Goal: Task Accomplishment & Management: Complete application form

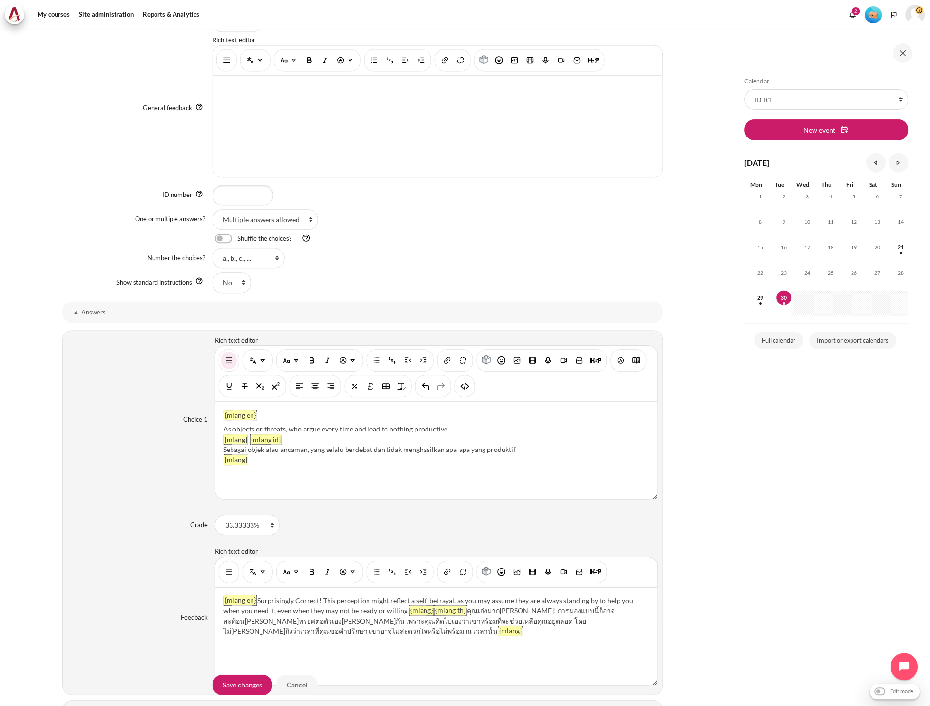
scroll to position [542, 0]
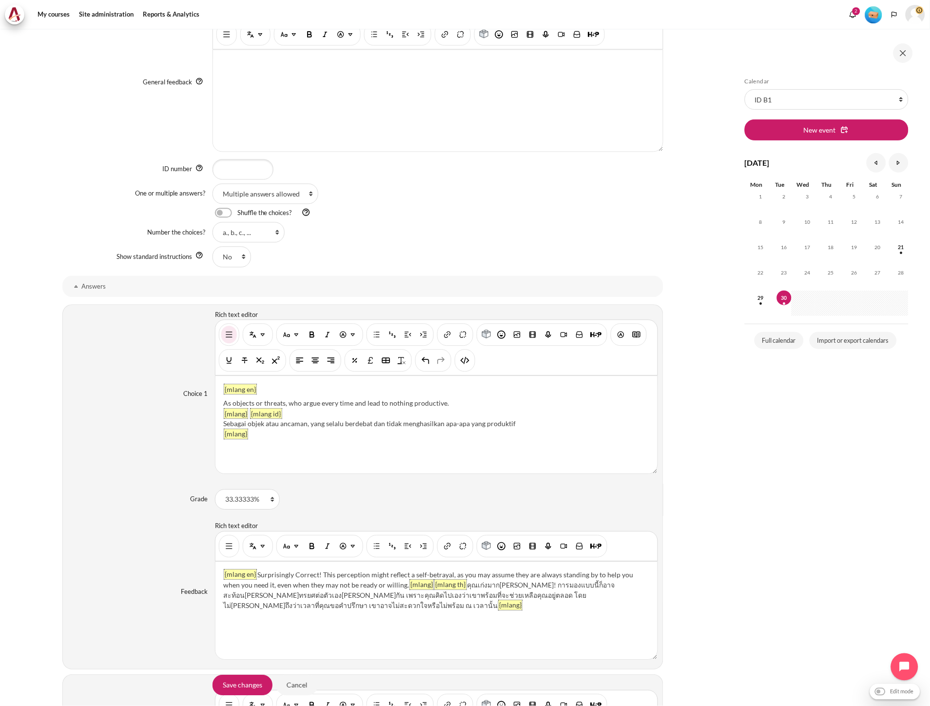
drag, startPoint x: 465, startPoint y: 360, endPoint x: 465, endPoint y: 376, distance: 16.1
click at [465, 360] on img "HTML" at bounding box center [465, 361] width 10 height 10
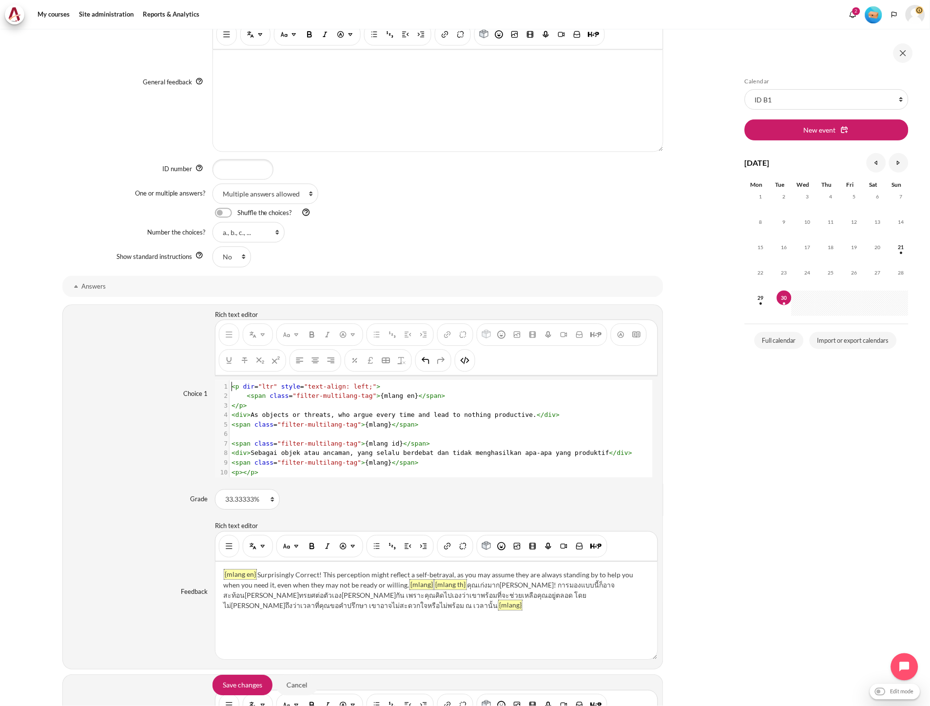
scroll to position [1, 0]
click at [427, 431] on pre "​" at bounding box center [436, 434] width 413 height 10
type textarea "<p dir="ltr" style="text-align: left;"> <span class="filter-multilang-tag">{mla…"
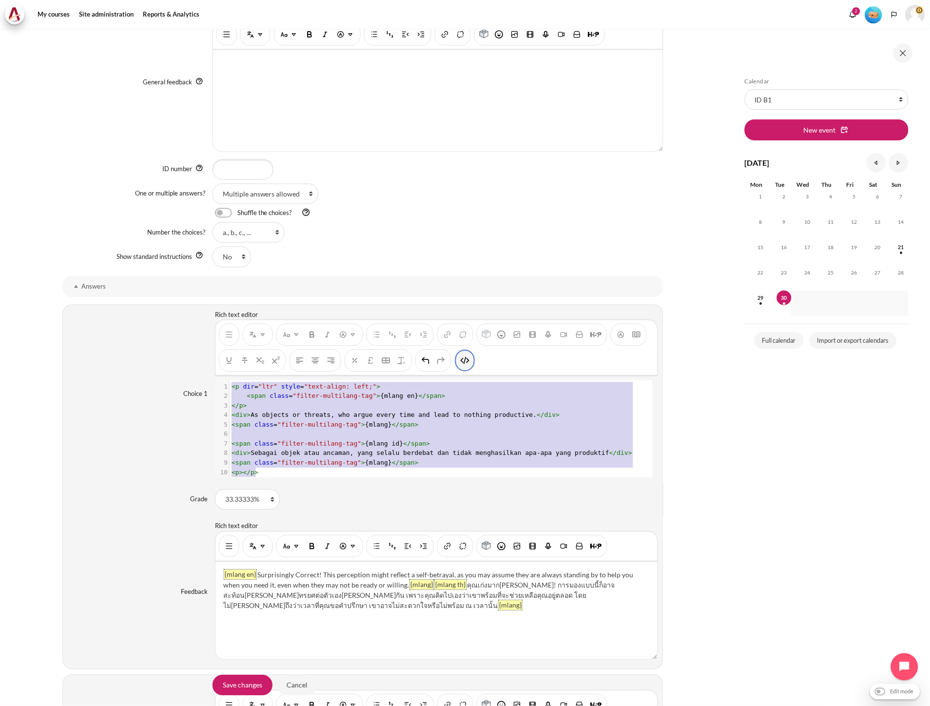
click at [465, 363] on img "HTML" at bounding box center [465, 361] width 10 height 10
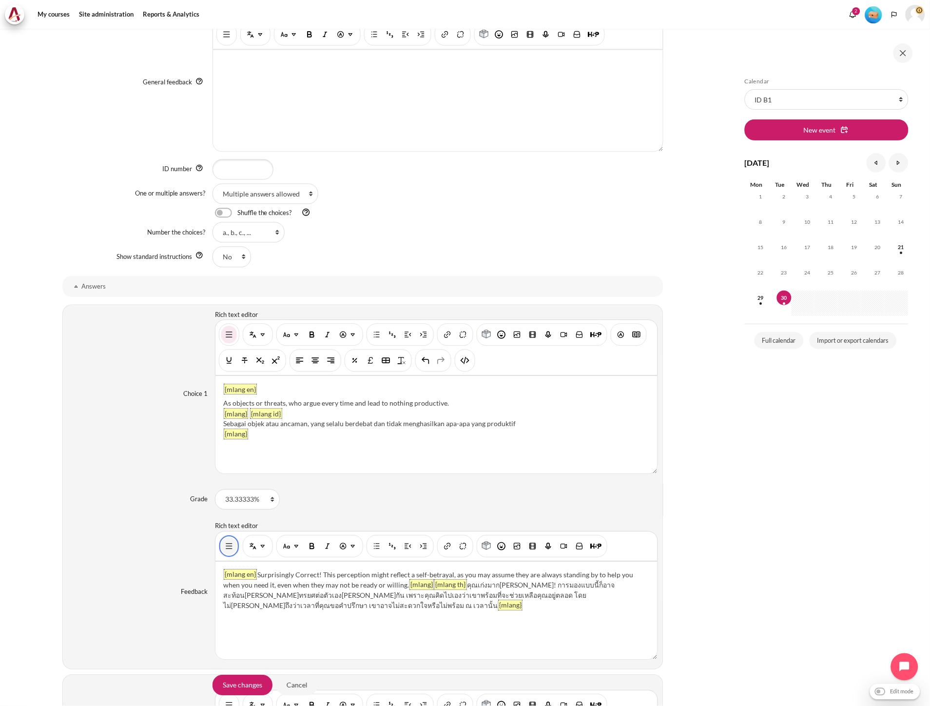
click at [232, 543] on img "Show/hide advanced buttons" at bounding box center [229, 547] width 10 height 10
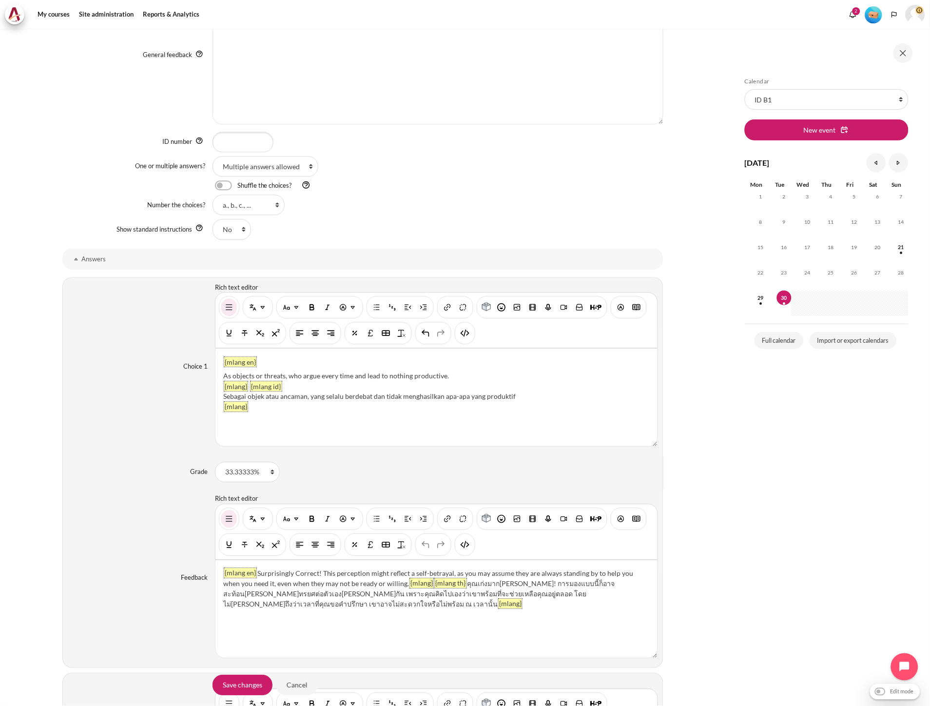
scroll to position [596, 0]
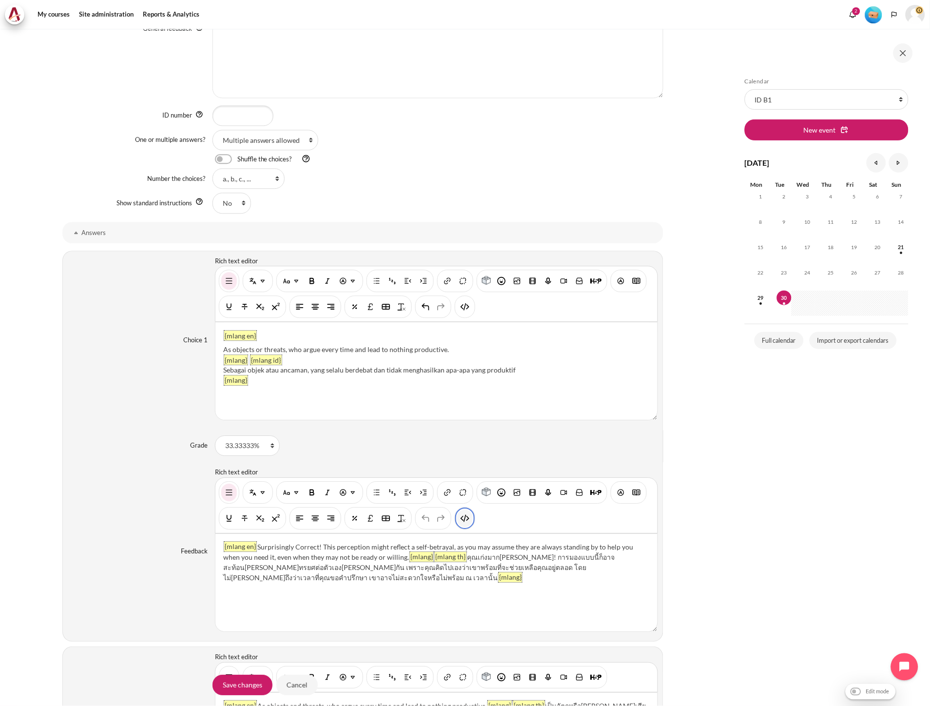
click at [461, 518] on img "HTML" at bounding box center [465, 518] width 10 height 10
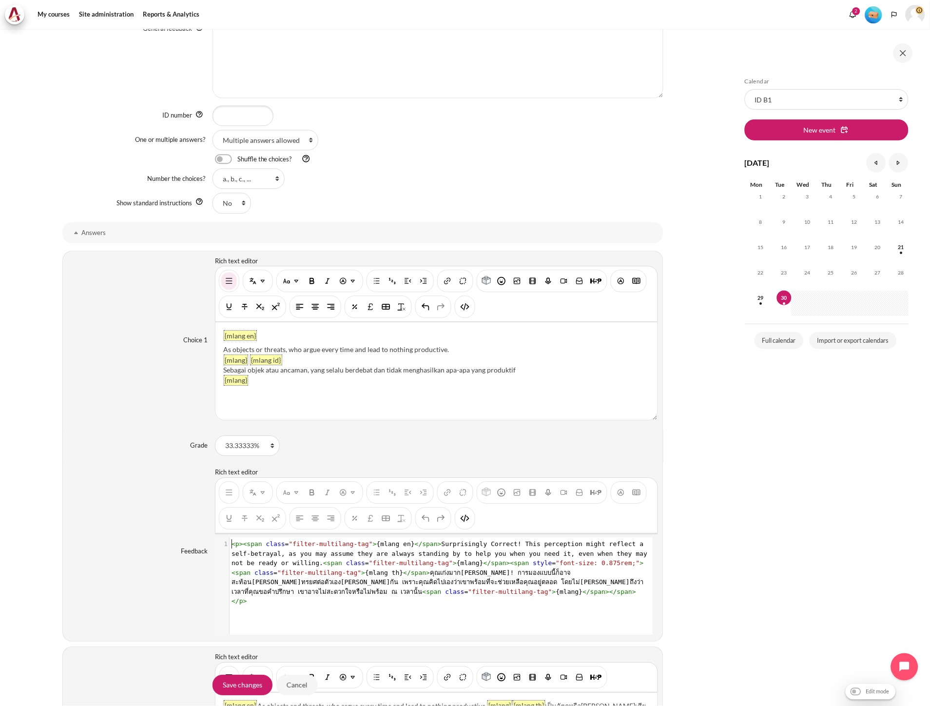
scroll to position [0, 0]
type textarea "<l><ipsu dolor="sitame-consectet-adi">{elits do}</eius>Temporincidi Utlabor! Et…"
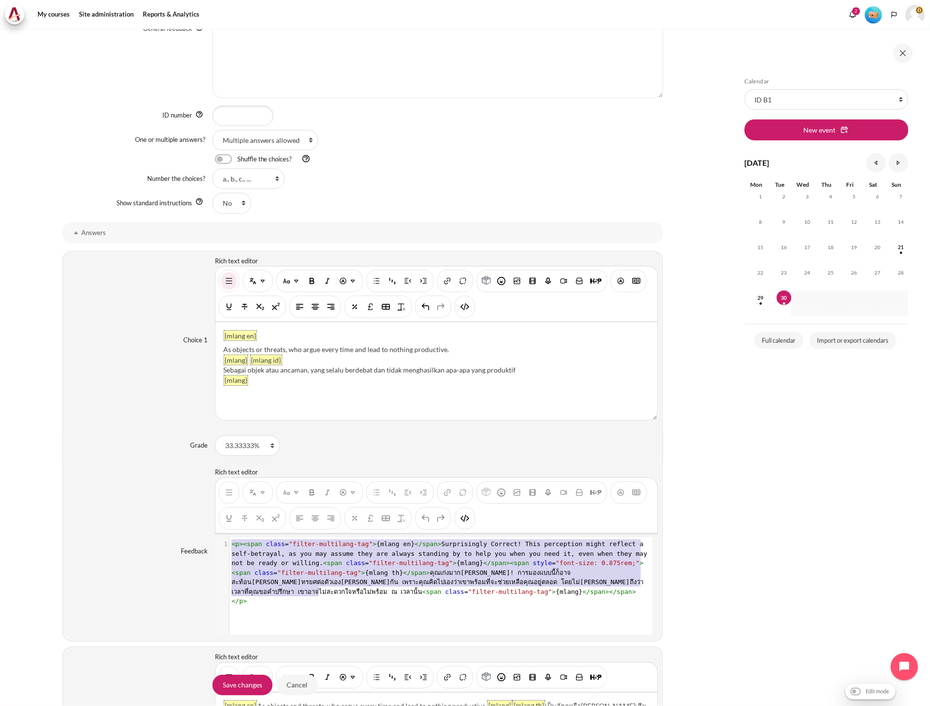
scroll to position [11, 0]
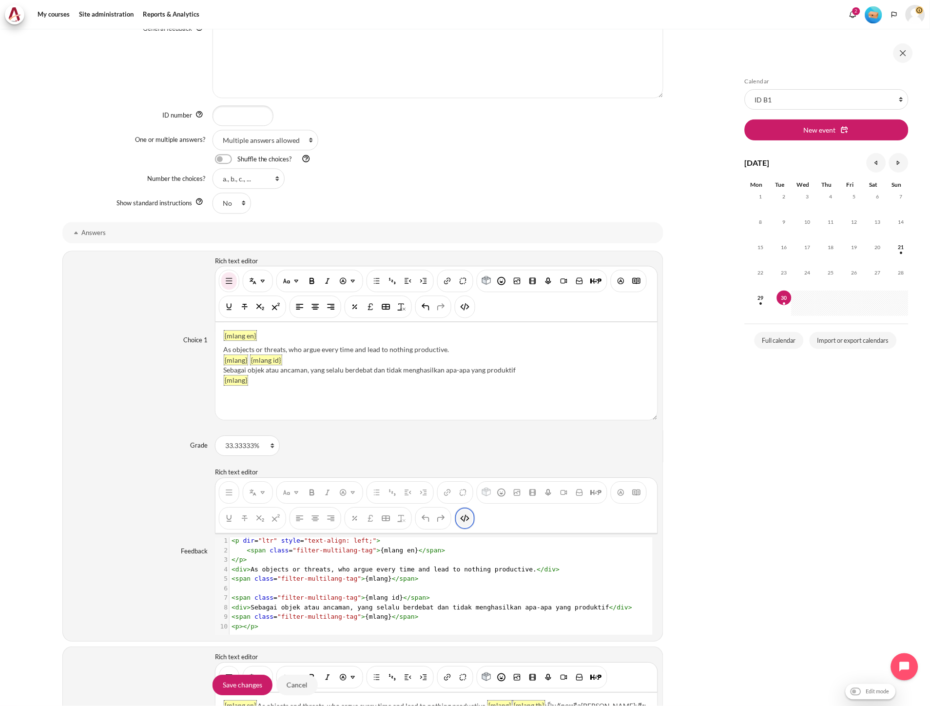
click at [465, 521] on img "HTML" at bounding box center [465, 518] width 10 height 10
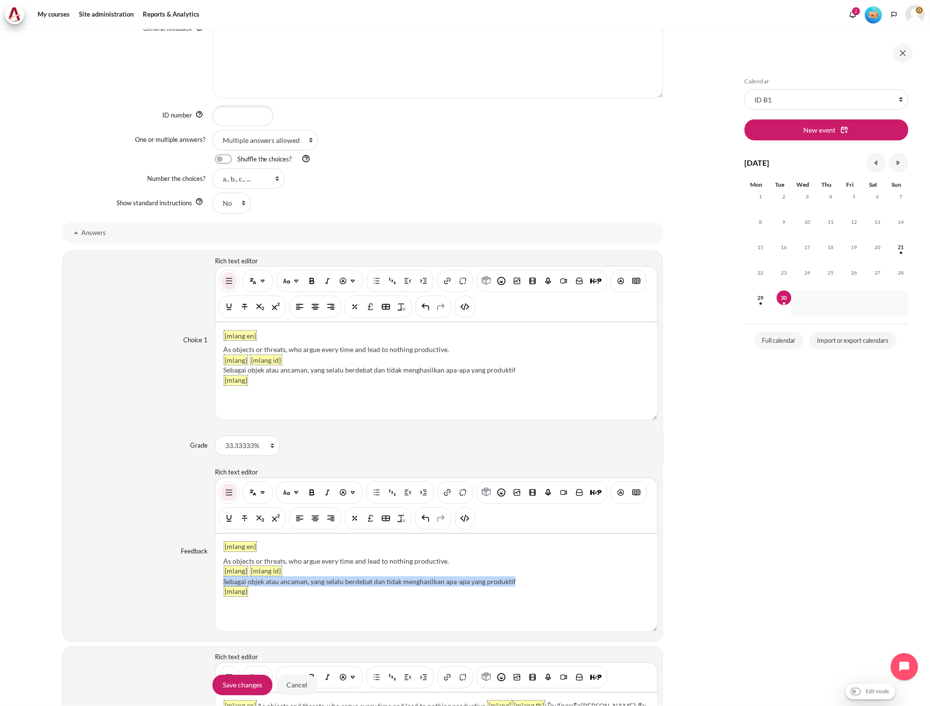
drag, startPoint x: 527, startPoint y: 582, endPoint x: 221, endPoint y: 583, distance: 305.6
click at [221, 583] on div "{mlang en} As objects or threats, who argue every time and lead to nothing prod…" at bounding box center [436, 582] width 442 height 97
paste div "Content"
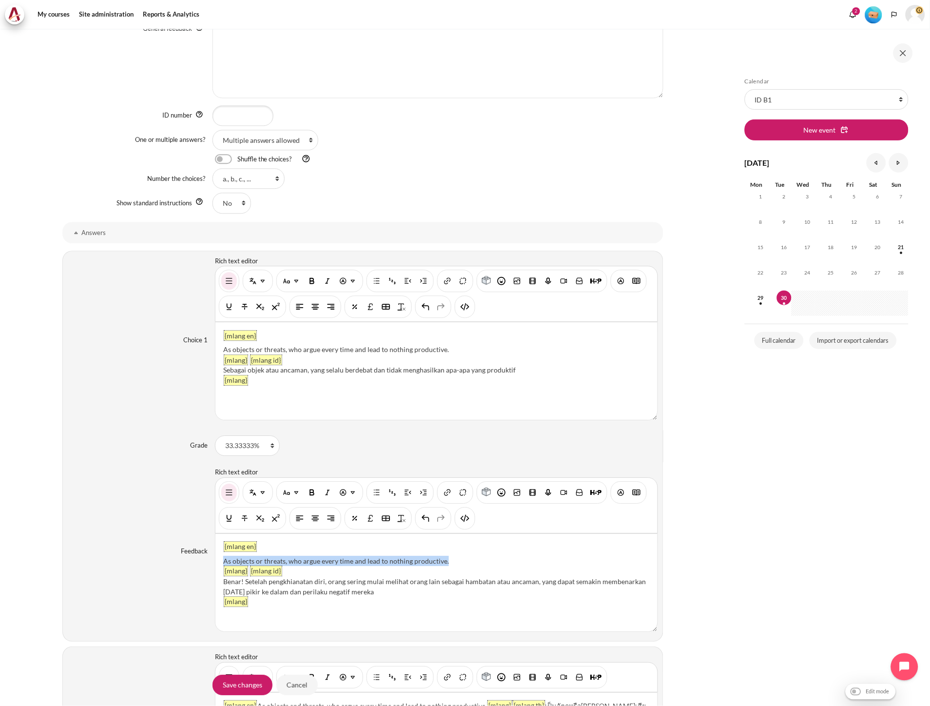
drag, startPoint x: 451, startPoint y: 561, endPoint x: 220, endPoint y: 566, distance: 230.6
click at [220, 566] on div "{mlang en} As objects or threats, who argue every time and lead to nothing prod…" at bounding box center [436, 582] width 442 height 97
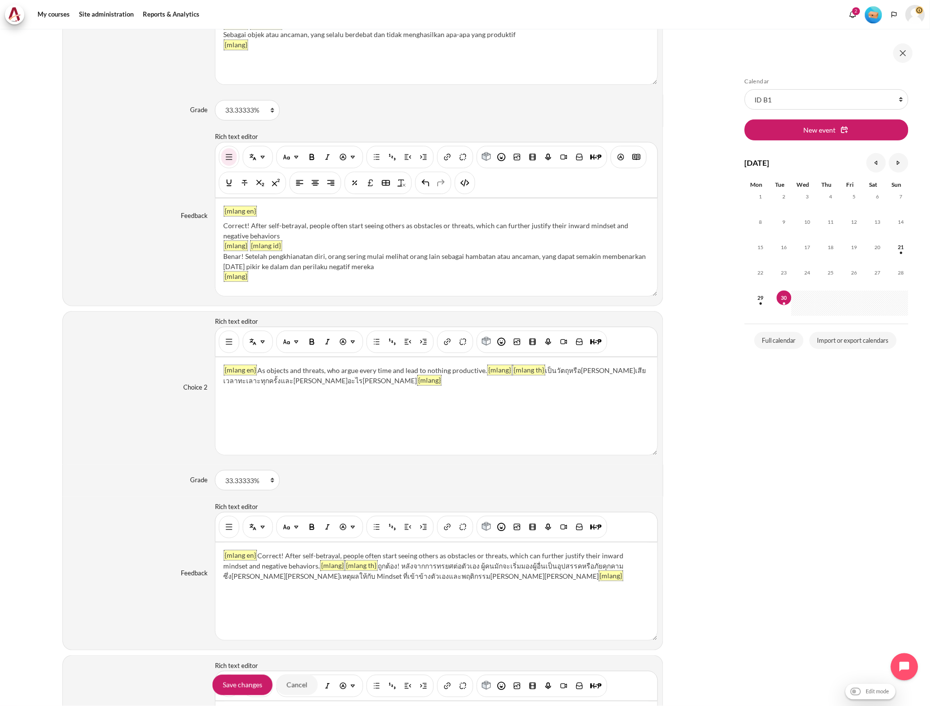
scroll to position [812, 0]
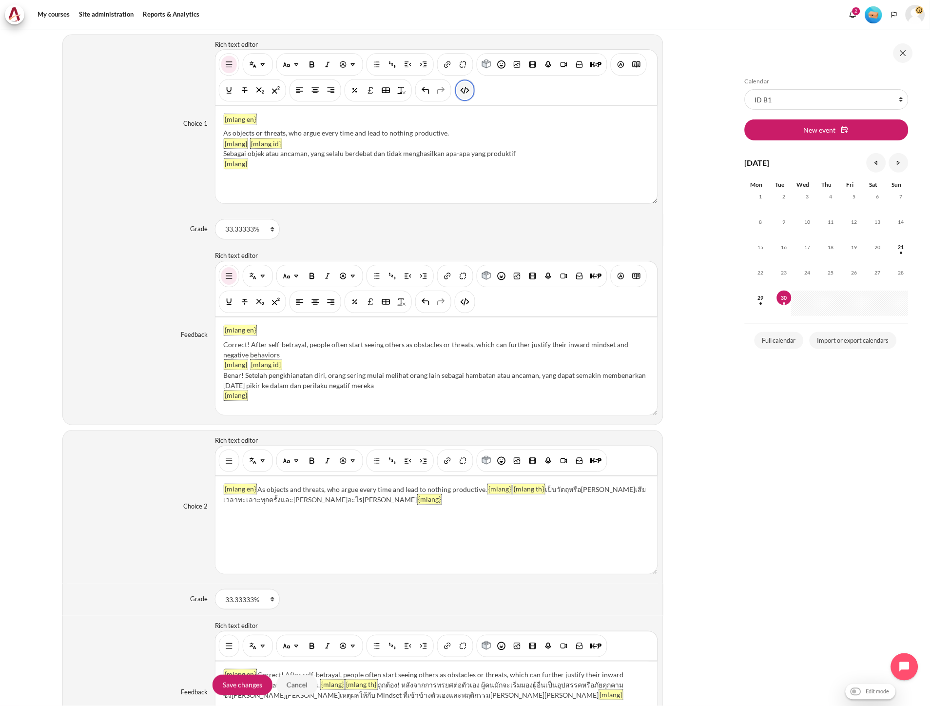
click at [464, 90] on img "HTML" at bounding box center [465, 90] width 10 height 10
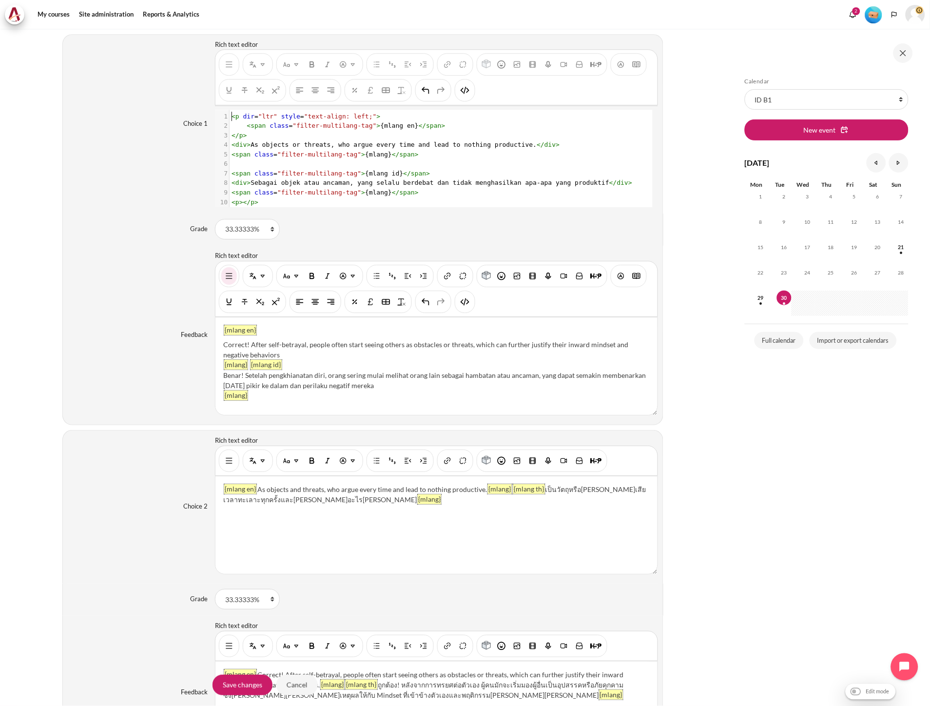
scroll to position [1, 0]
click at [395, 163] on pre "​" at bounding box center [436, 164] width 413 height 10
type textarea "<p dir="ltr" style="text-align: left;"> <span class="filter-multilang-tag">{mla…"
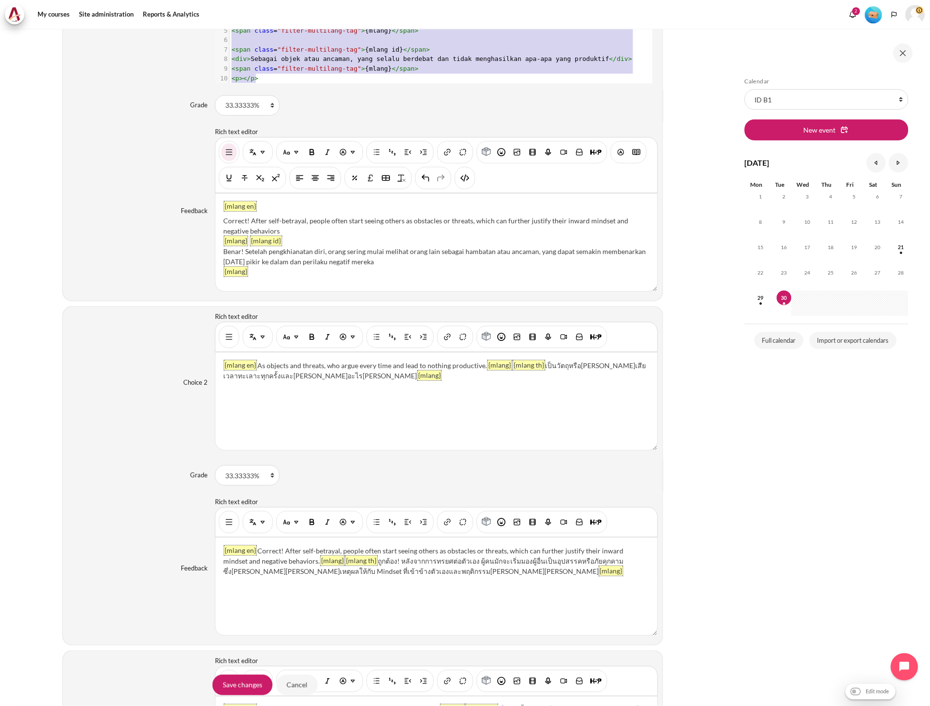
scroll to position [1029, 0]
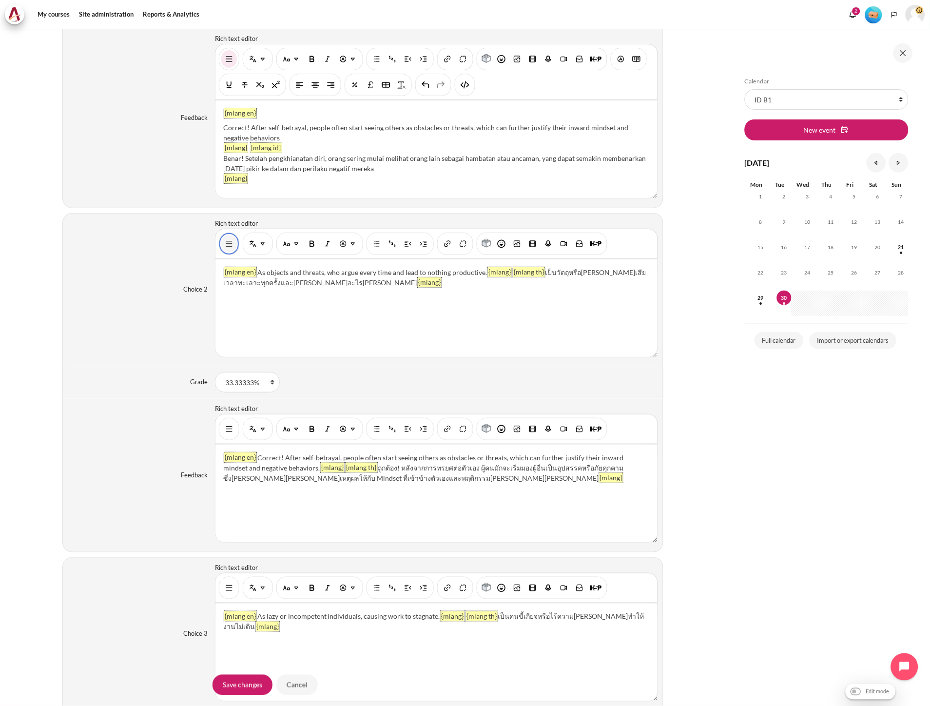
click at [227, 243] on div "Rich text editor {mlang en} As objects and threats, who argue every time and le…" at bounding box center [436, 288] width 443 height 138
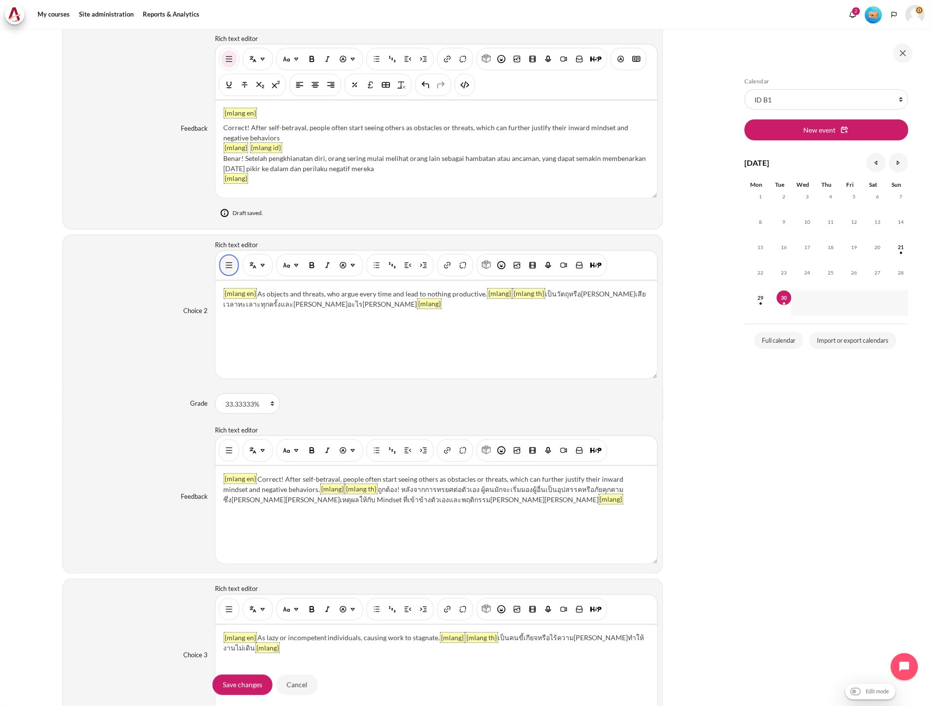
click at [232, 262] on img "Show/hide advanced buttons" at bounding box center [229, 265] width 10 height 10
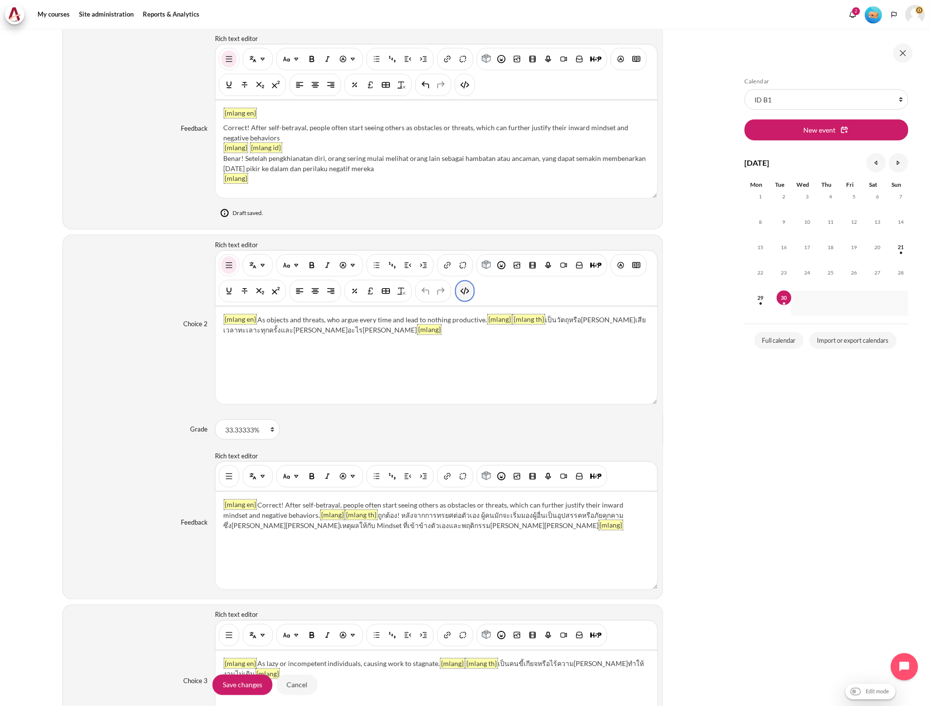
click at [468, 294] on img "HTML" at bounding box center [465, 291] width 10 height 10
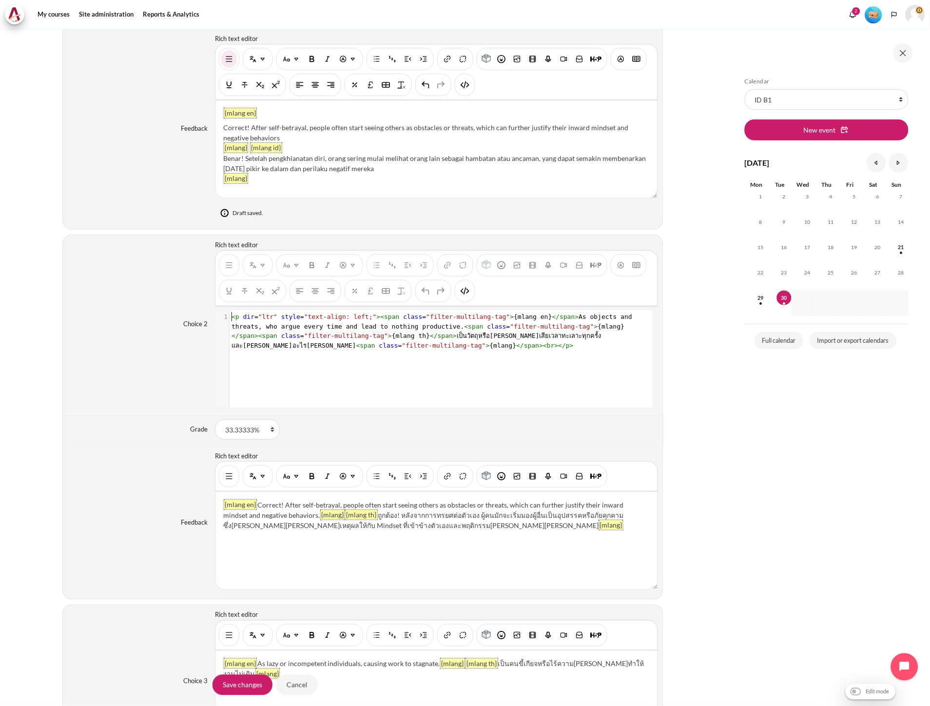
scroll to position [1, 0]
click at [350, 357] on div "xxxxxxxxxx 1 1 < p dir = "ltr" style = "text-align: left;" >< span class = "fil…" at bounding box center [441, 366] width 452 height 112
type textarea "<p dir="ltr" style="text-align: left;"><span class="filter-multilang-tag">{mlan…"
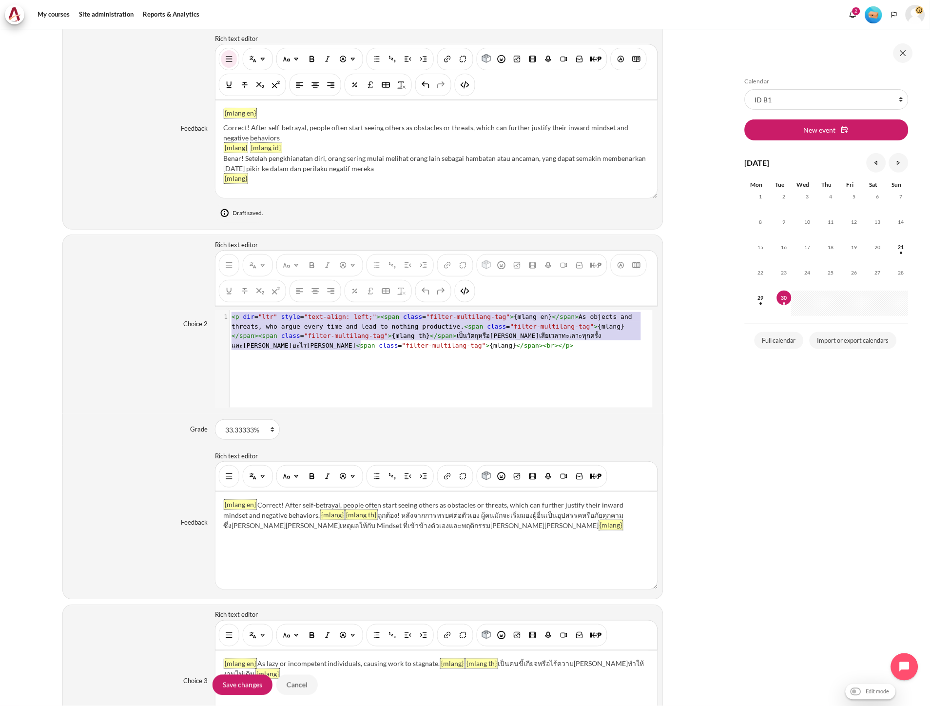
scroll to position [11, 0]
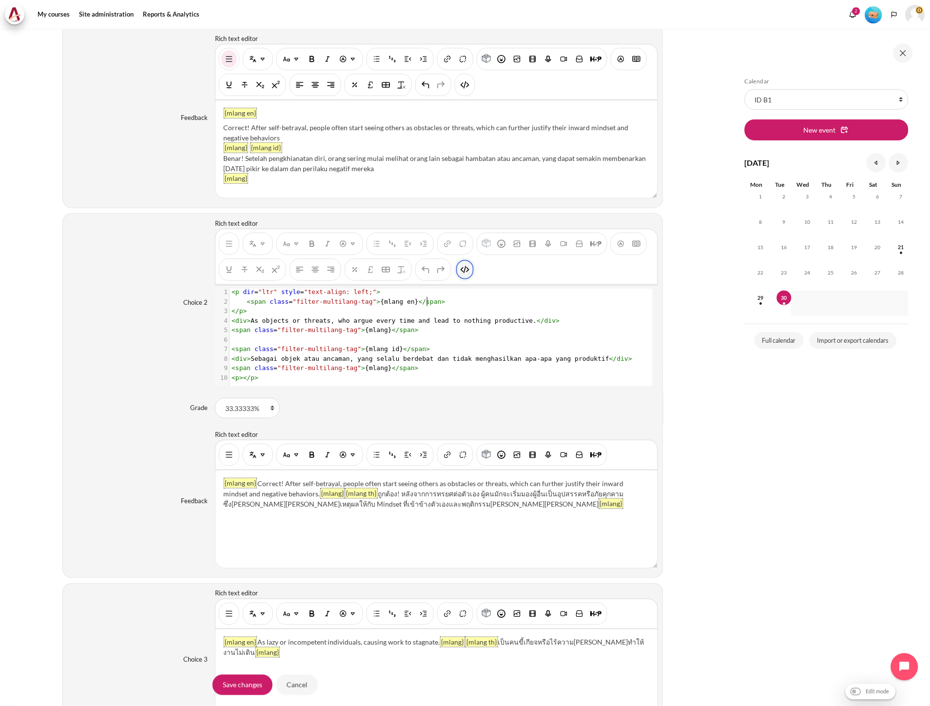
click at [468, 297] on pre "< span class = "filter-multilang-tag" > {mlang en} </ span >" at bounding box center [436, 302] width 413 height 10
click at [461, 271] on img "HTML" at bounding box center [465, 270] width 10 height 10
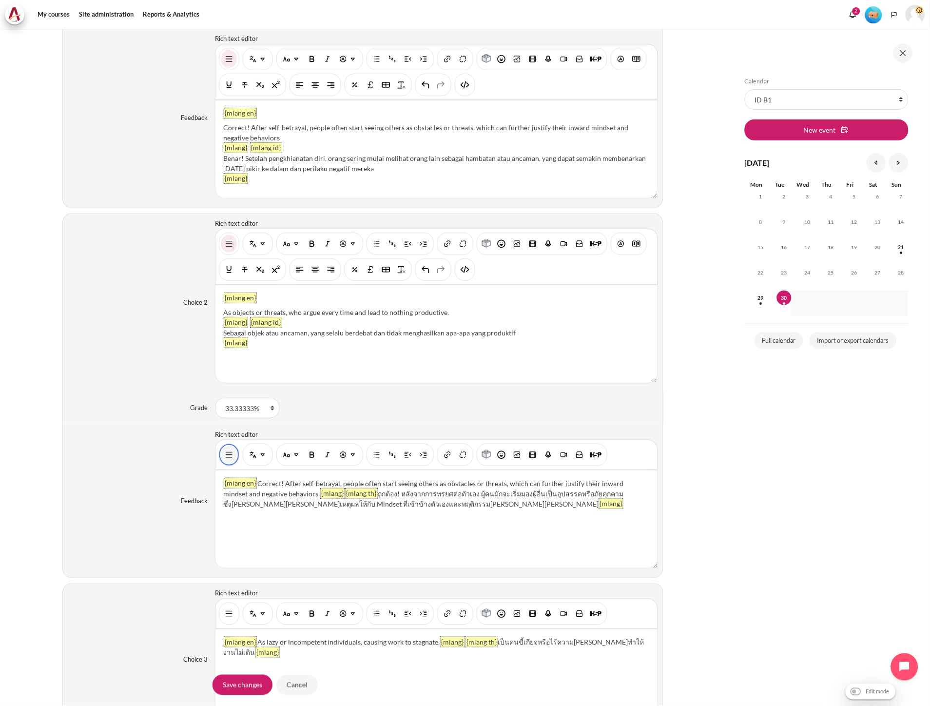
click at [226, 460] on img "Show/hide advanced buttons" at bounding box center [229, 455] width 10 height 10
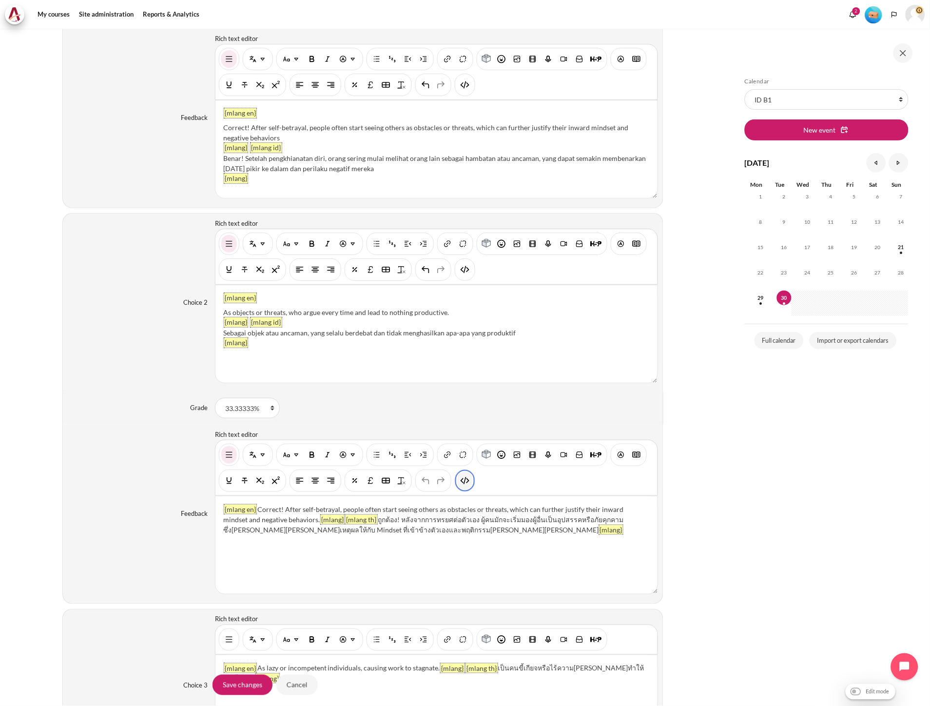
click at [468, 485] on img "HTML" at bounding box center [465, 481] width 10 height 10
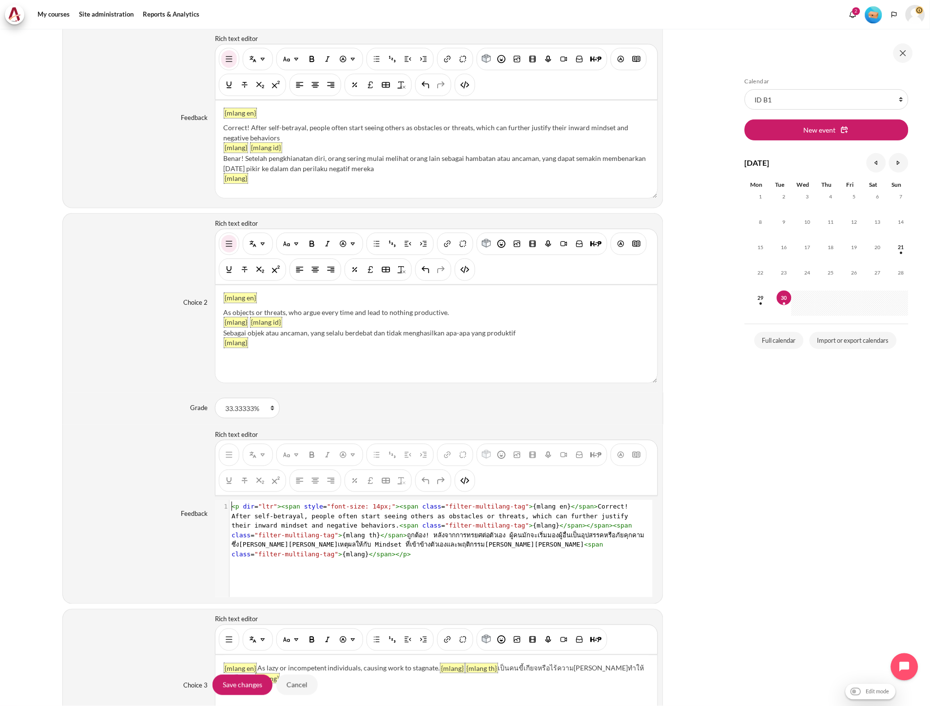
scroll to position [1, 0]
click at [251, 550] on span "class" at bounding box center [241, 553] width 19 height 7
type textarea "<p dir="ltr"><span style="font-size: 14px;"><span class="filter-multilang-tag">…"
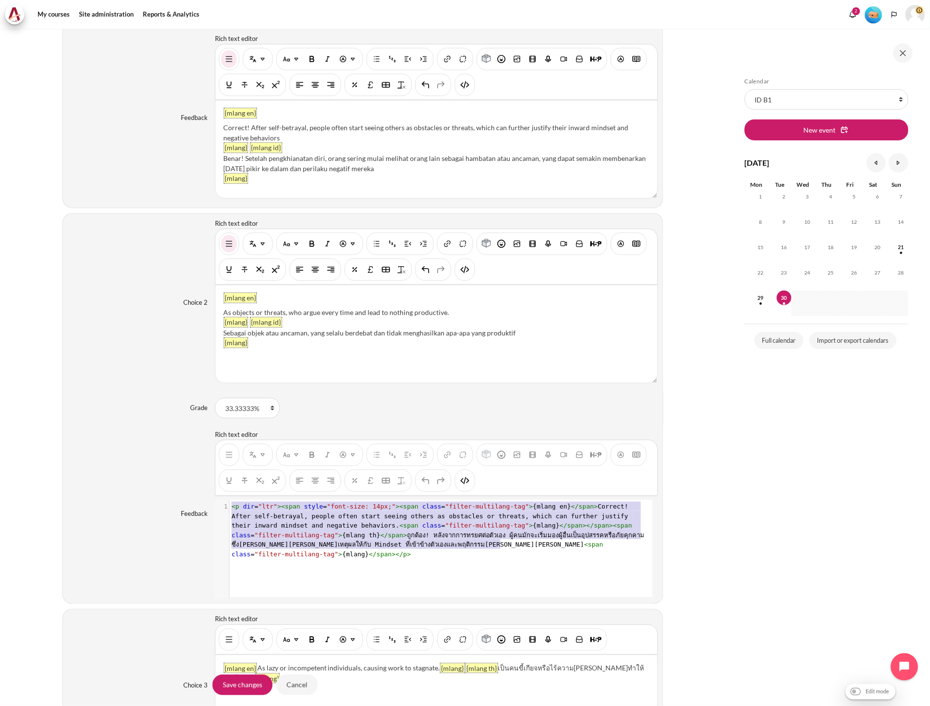
scroll to position [11, 0]
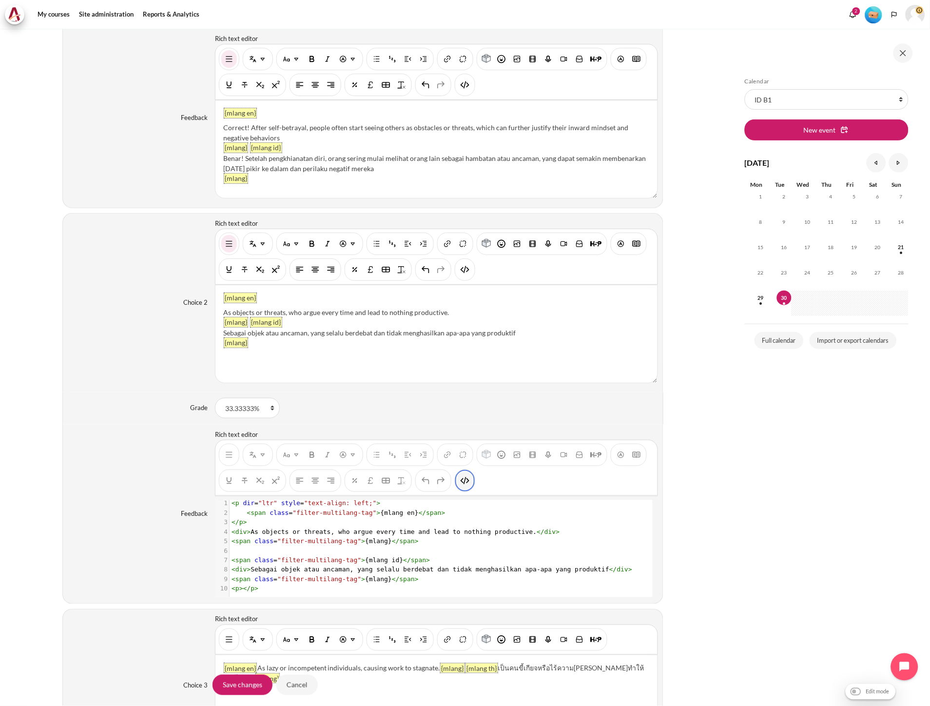
click at [465, 484] on img "HTML" at bounding box center [465, 481] width 10 height 10
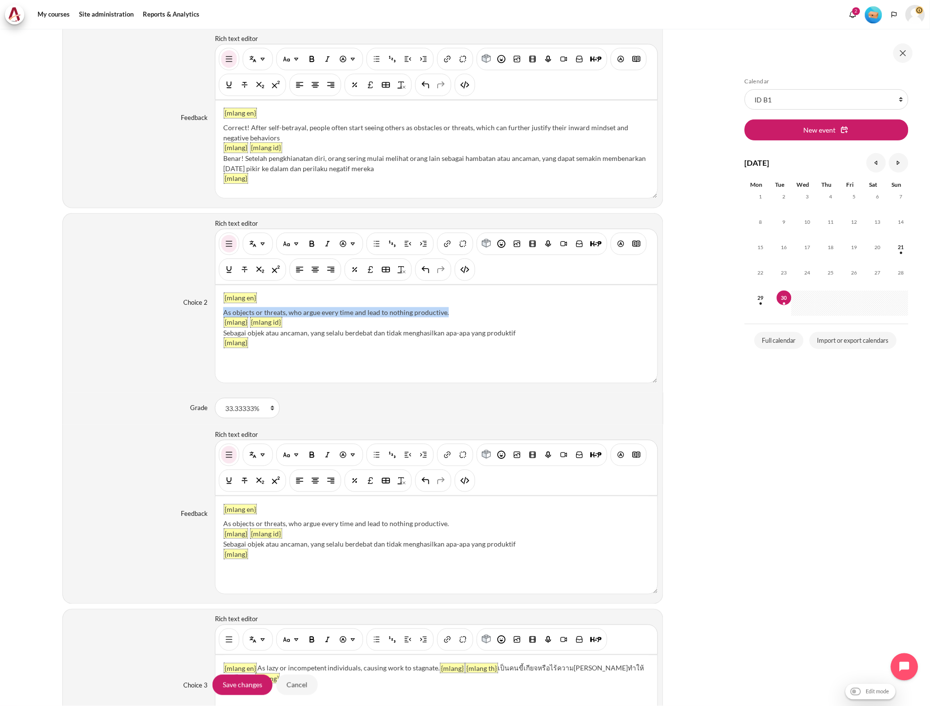
drag, startPoint x: 445, startPoint y: 315, endPoint x: 219, endPoint y: 312, distance: 225.7
click at [219, 312] on div "{mlang en} As objects or threats, who argue every time and lead to nothing prod…" at bounding box center [436, 333] width 442 height 97
paste div "Content"
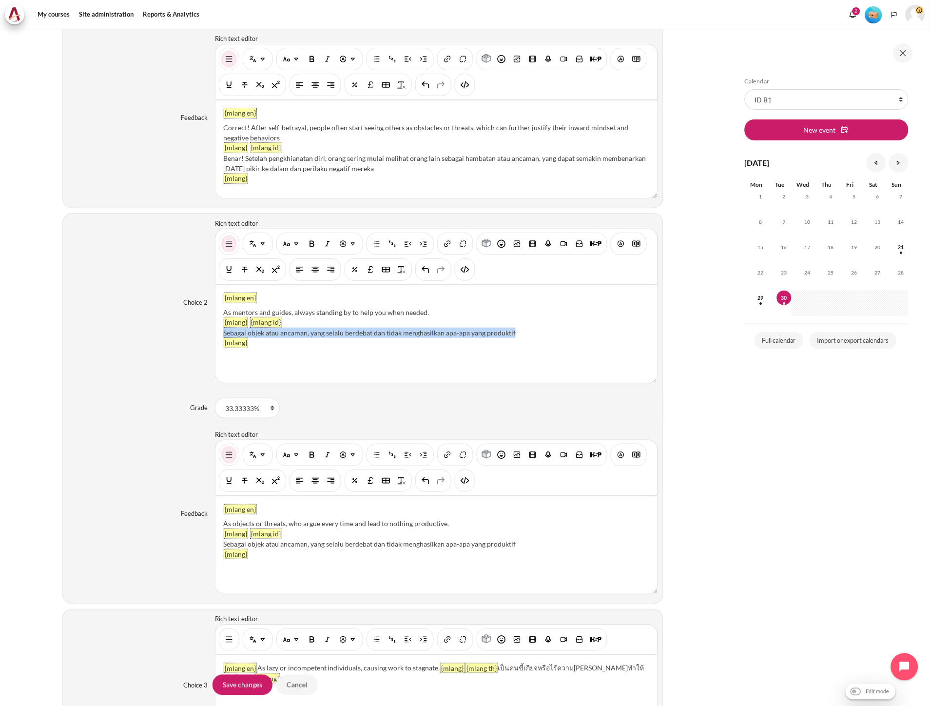
drag, startPoint x: 527, startPoint y: 332, endPoint x: 222, endPoint y: 335, distance: 304.7
click at [223, 335] on div "Sebagai objek atau ancaman, yang selalu berdebat dan tidak menghasilkan apa-apa…" at bounding box center [436, 333] width 426 height 10
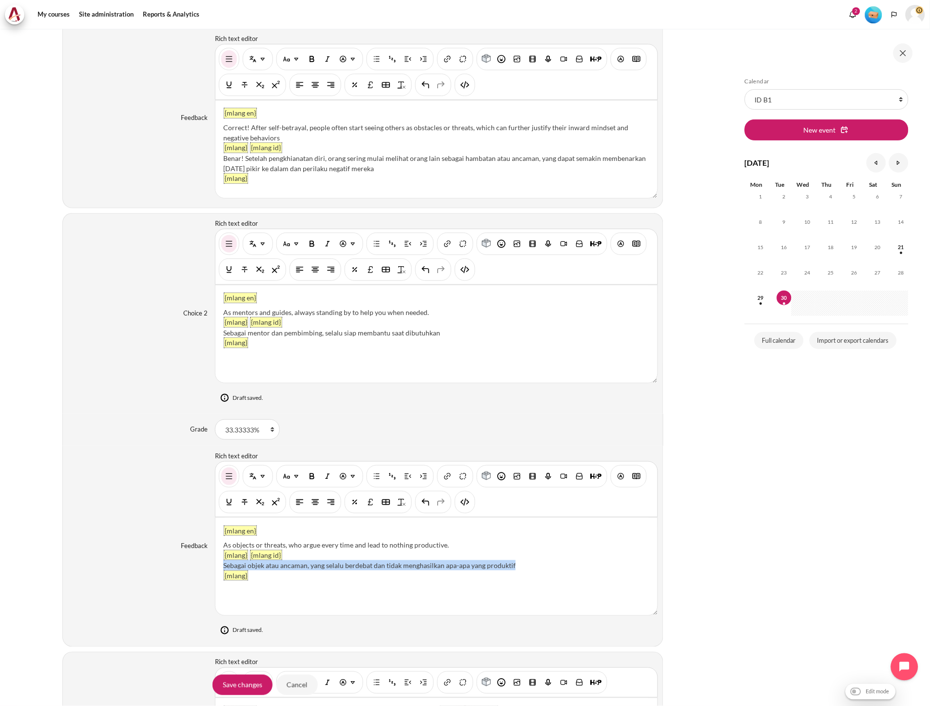
drag, startPoint x: 541, startPoint y: 562, endPoint x: 220, endPoint y: 568, distance: 321.3
click at [220, 568] on div "{mlang en} As objects or threats, who argue every time and lead to nothing prod…" at bounding box center [436, 566] width 442 height 97
paste div "Content"
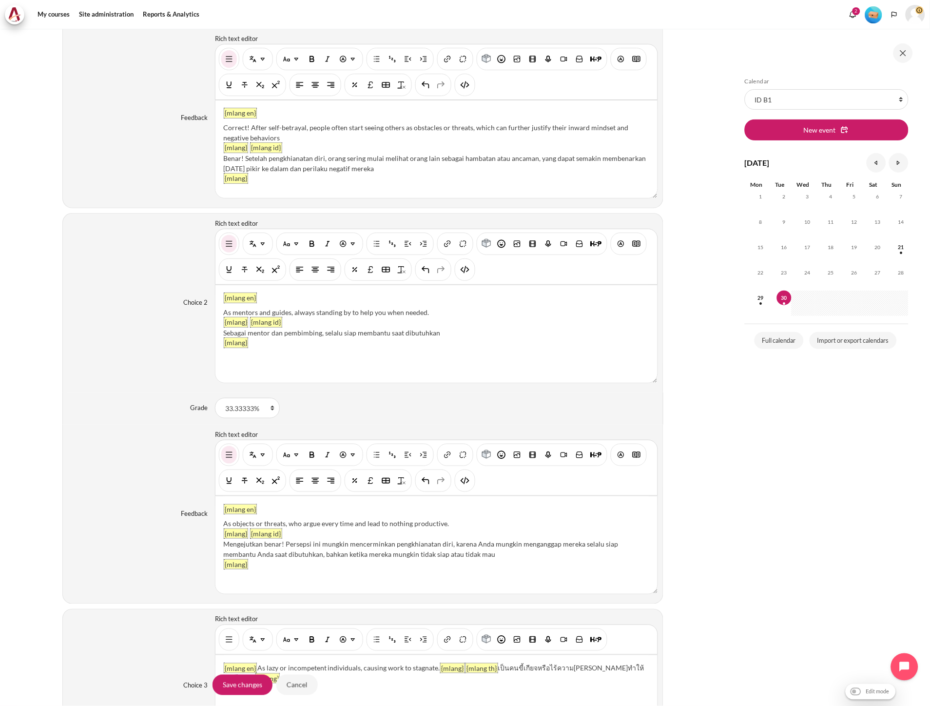
scroll to position [1007, 0]
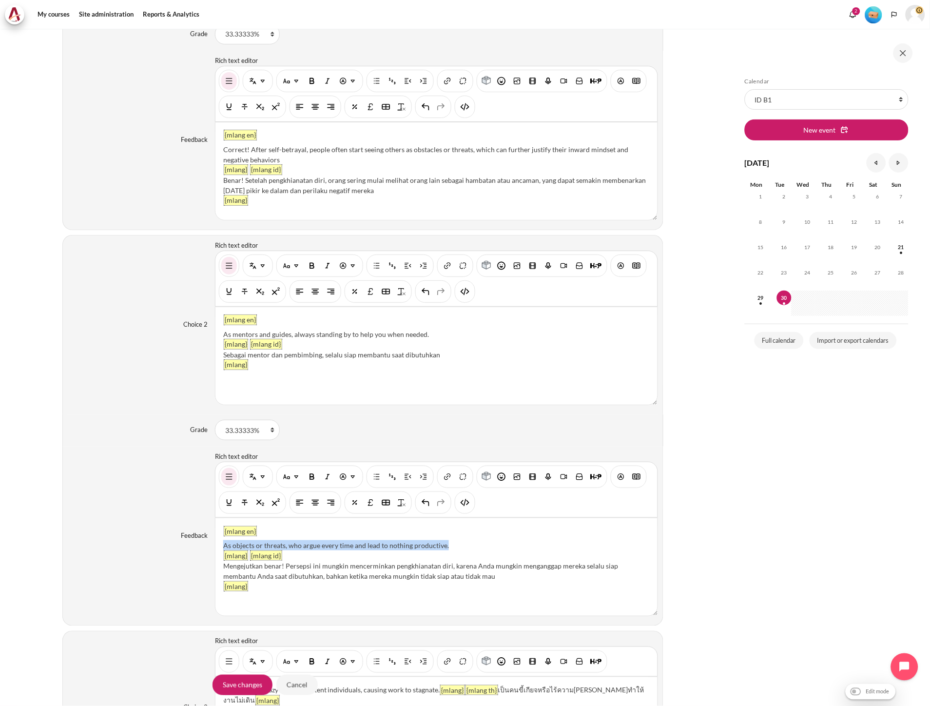
drag, startPoint x: 448, startPoint y: 546, endPoint x: 222, endPoint y: 546, distance: 226.2
click at [223, 546] on div "As objects or threats, who argue every time and lead to nothing productive." at bounding box center [436, 545] width 426 height 10
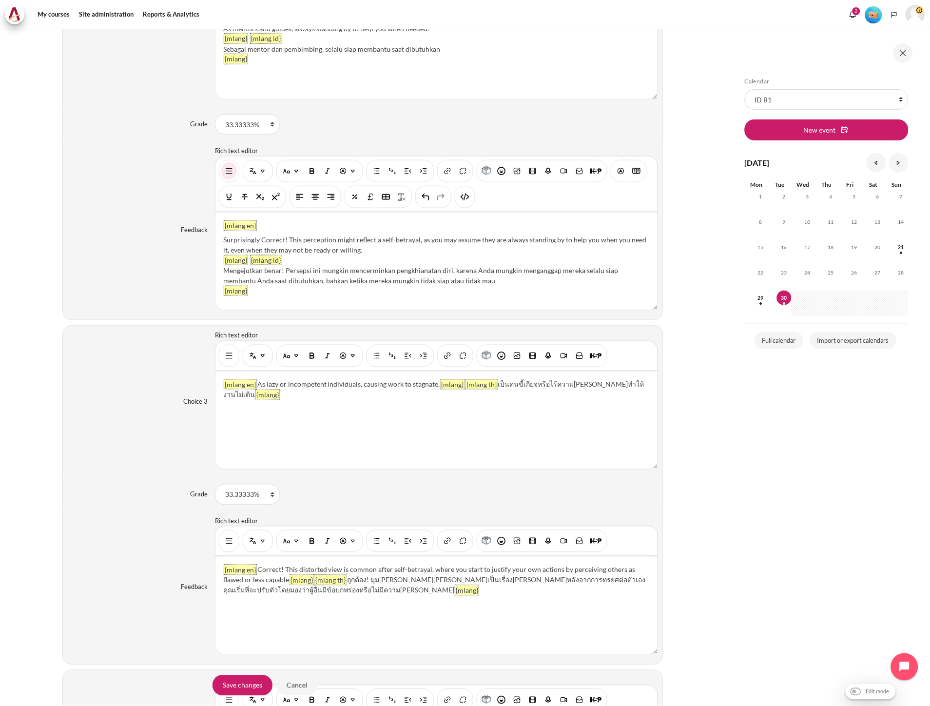
scroll to position [1332, 0]
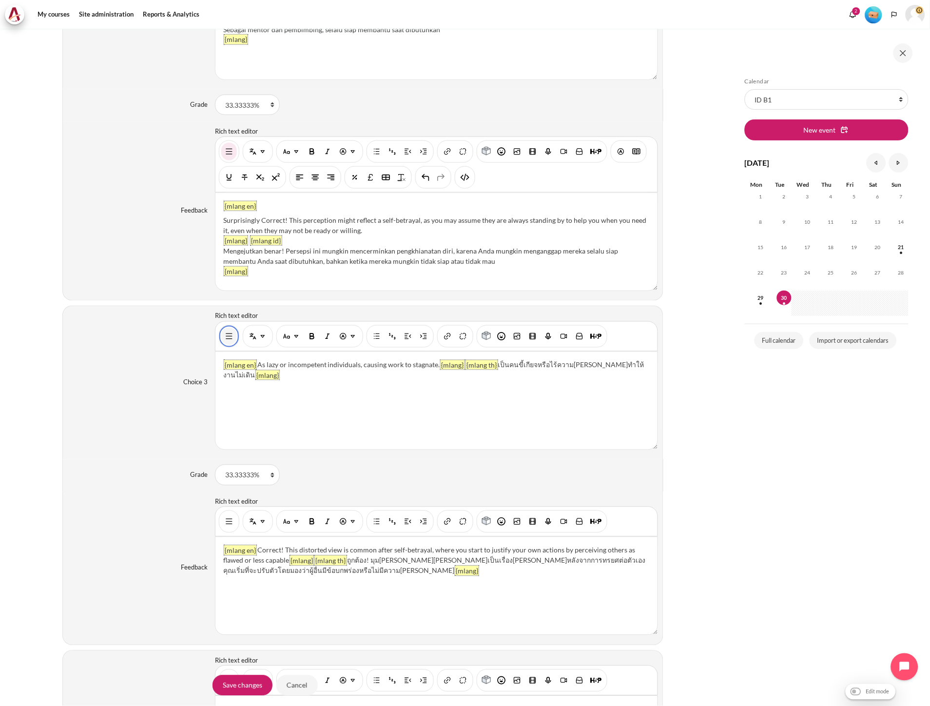
click at [226, 341] on img "Show/hide advanced buttons" at bounding box center [229, 336] width 10 height 10
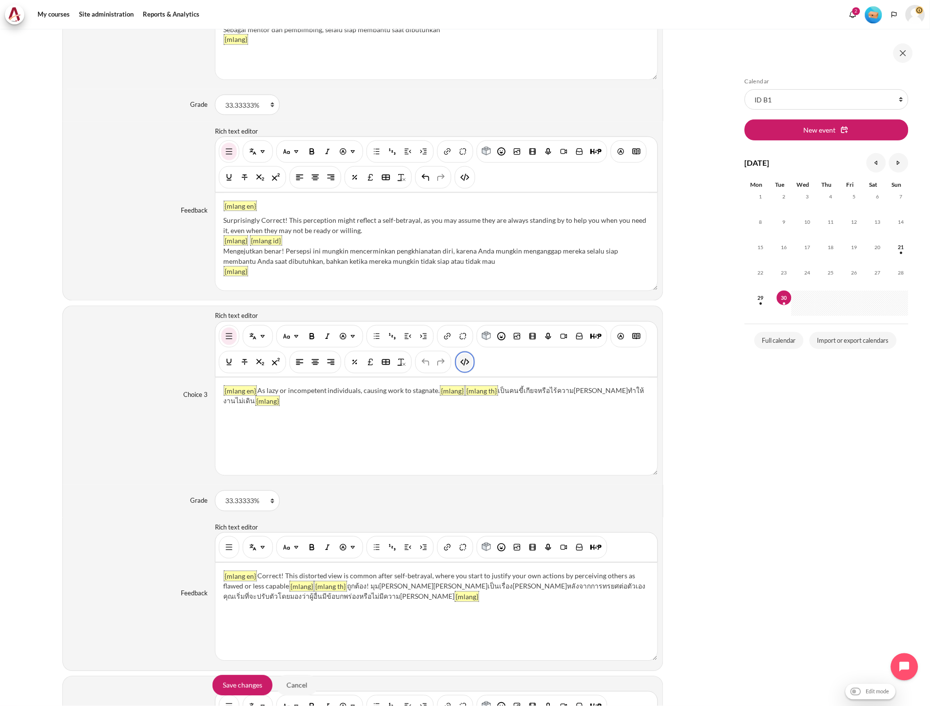
click at [468, 366] on img "HTML" at bounding box center [465, 362] width 10 height 10
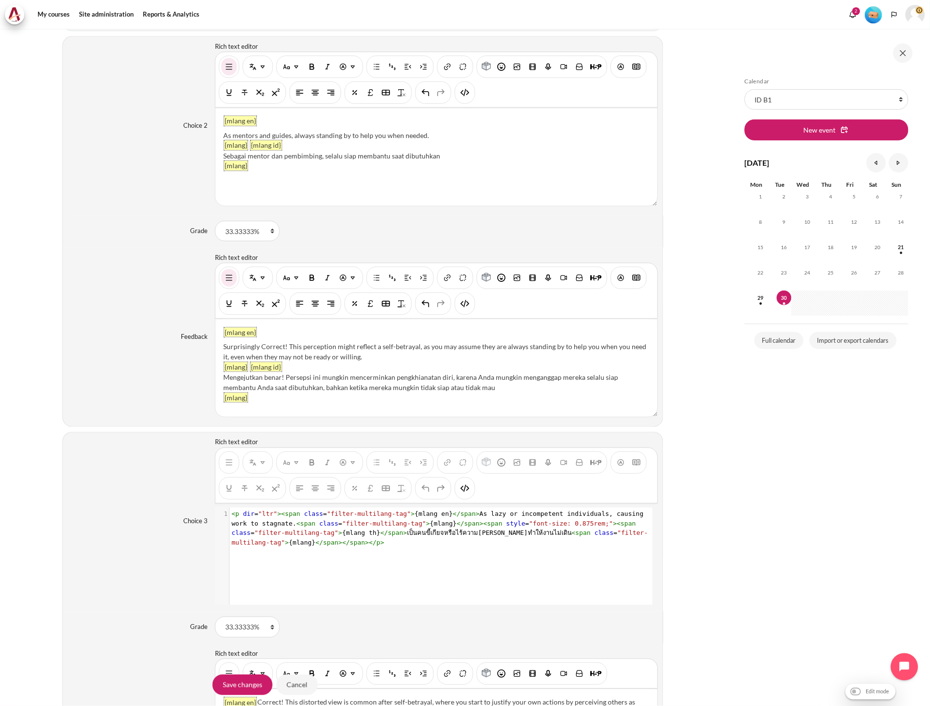
scroll to position [1170, 0]
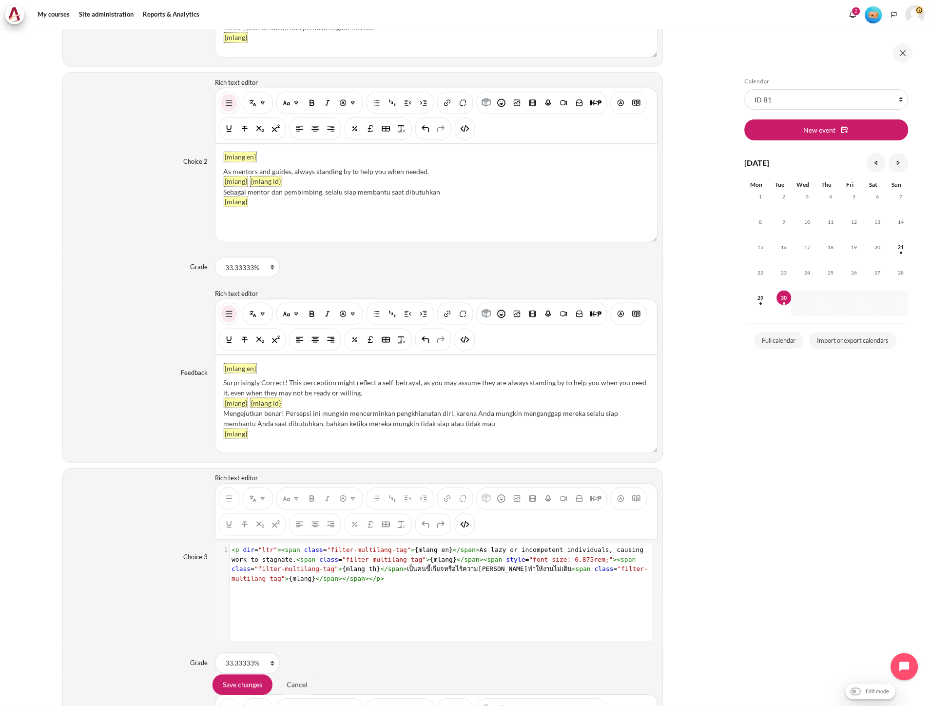
click at [470, 137] on div "You are now on another row of the editor's toolbar, where there are more button…" at bounding box center [465, 128] width 20 height 22
click at [469, 136] on button "HTML" at bounding box center [465, 129] width 16 height 18
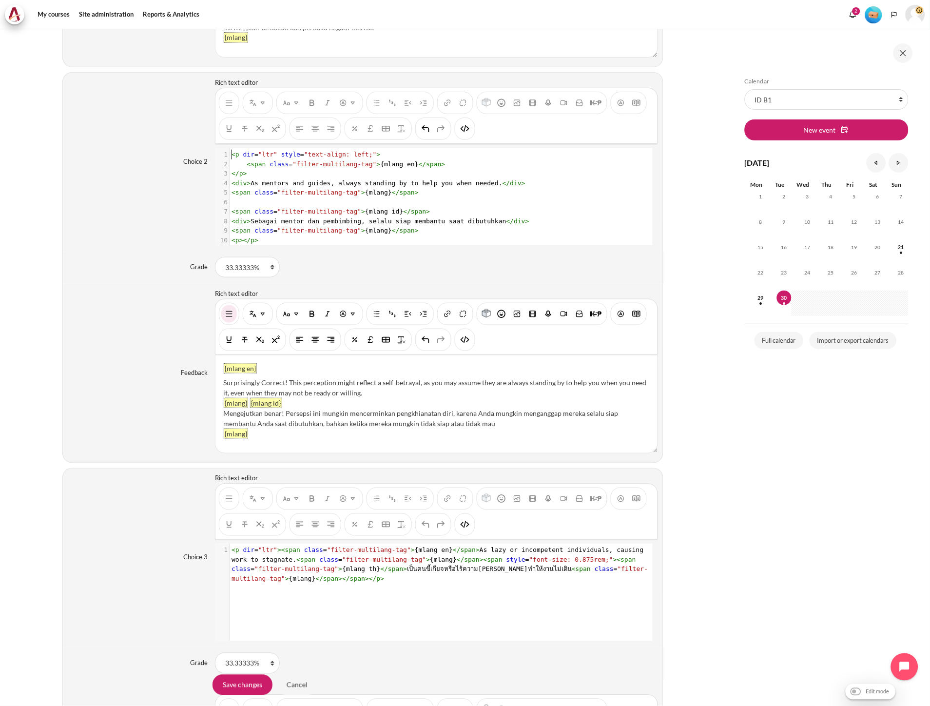
scroll to position [0, 0]
click at [407, 178] on pre "</ p >" at bounding box center [436, 174] width 413 height 10
type textarea "<p dir="ltr" style="text-align: left;"> <span class="filter-multilang-tag">{mla…"
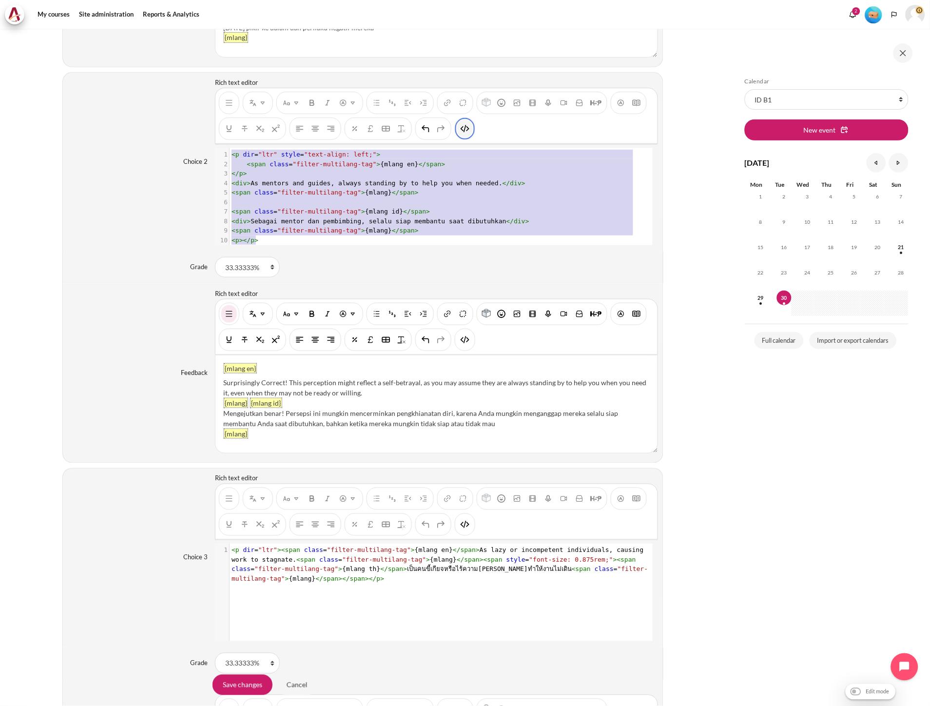
click at [467, 134] on img "HTML" at bounding box center [465, 129] width 10 height 10
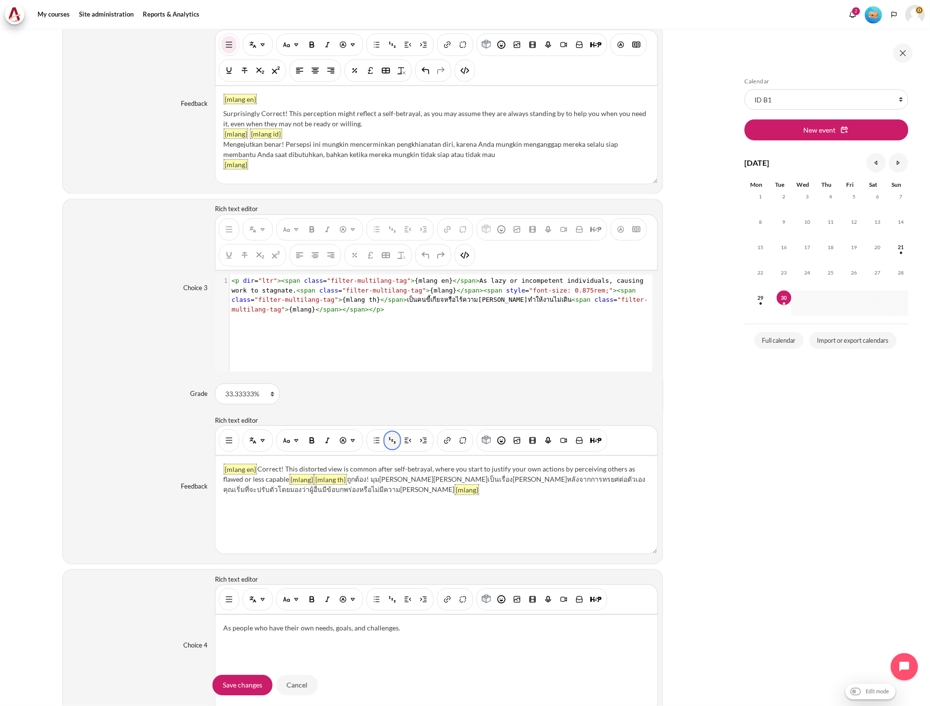
scroll to position [1440, 0]
click at [357, 332] on div "xxxxxxxxxx 1 1 < p dir = "ltr" >< span class = "filter-multilang-tag" > {mlang …" at bounding box center [441, 329] width 452 height 112
type textarea "<p dir="ltr"><span class="filter-multilang-tag">{mlang en}</span>As lazy or inc…"
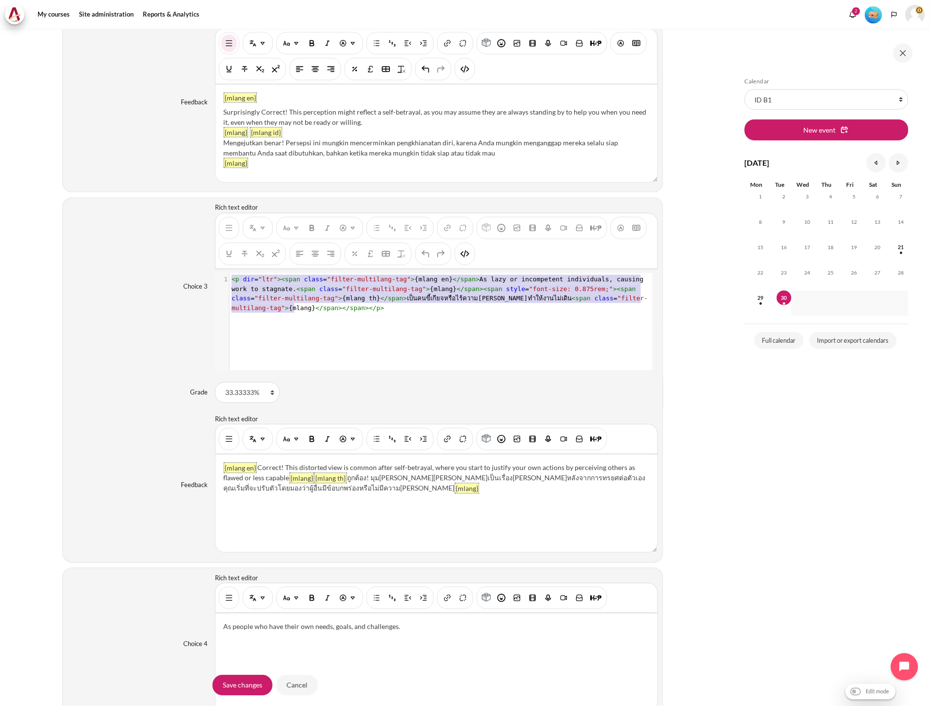
scroll to position [11, 0]
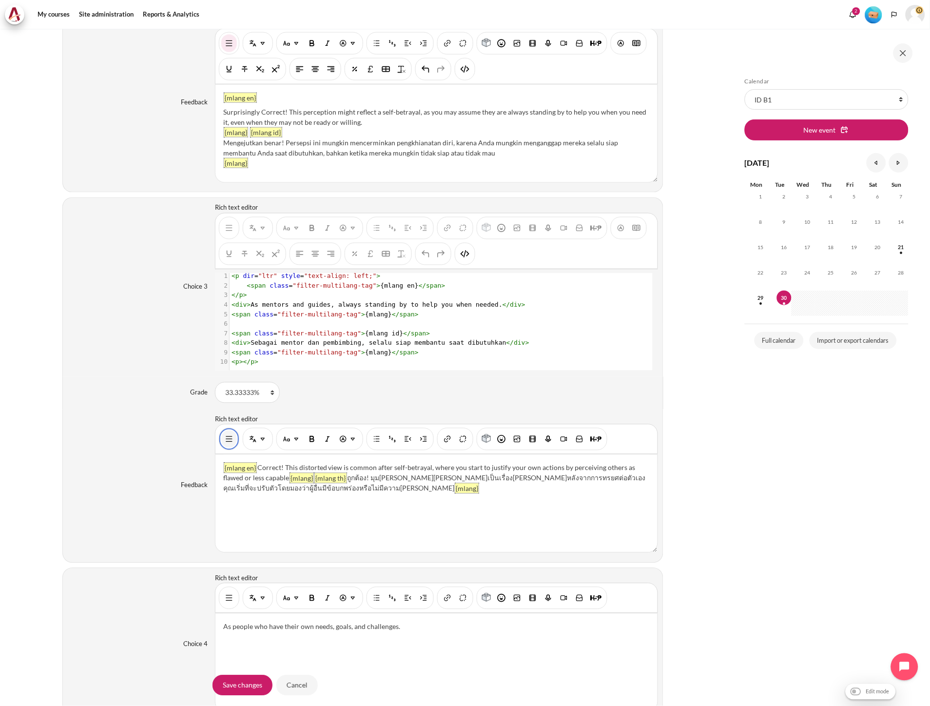
click at [226, 448] on button "Show/hide advanced buttons" at bounding box center [229, 439] width 16 height 18
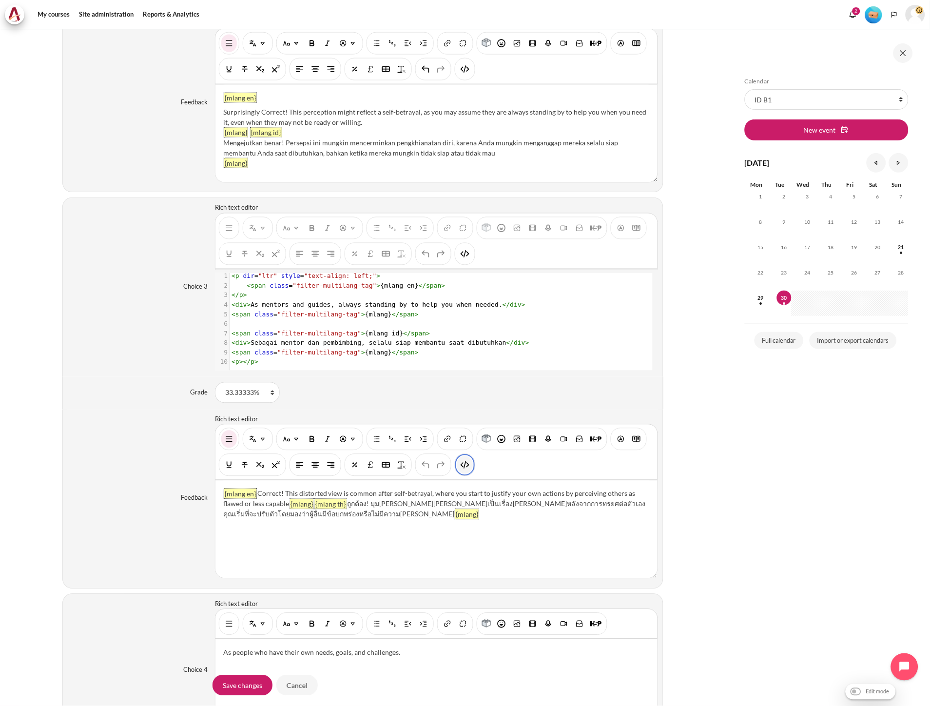
click at [460, 469] on img "HTML" at bounding box center [465, 465] width 10 height 10
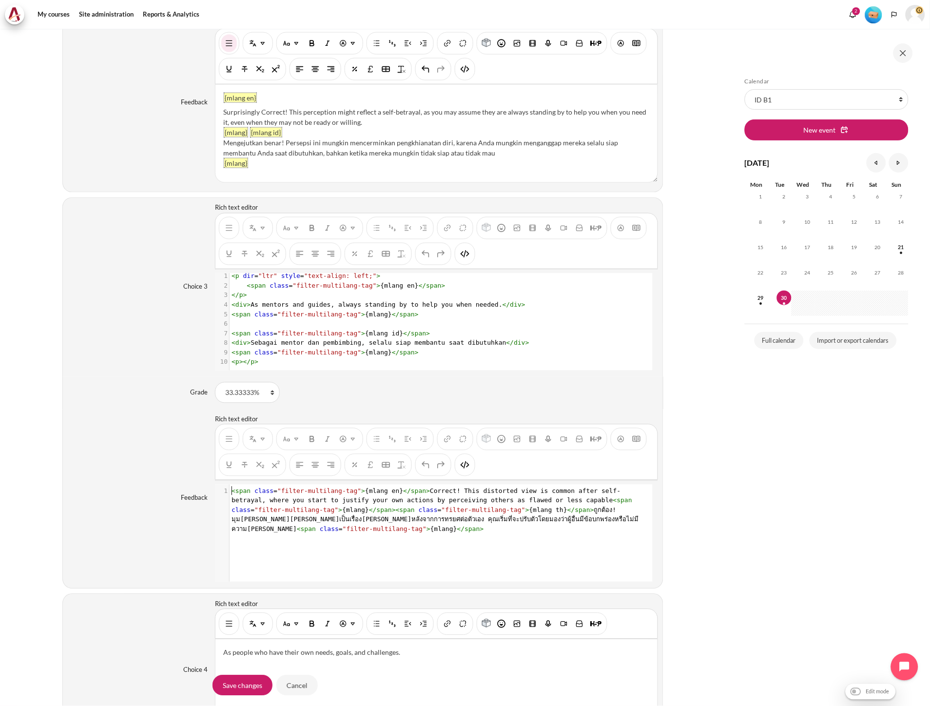
scroll to position [0, 0]
click at [419, 510] on span "class" at bounding box center [428, 509] width 19 height 7
type textarea "<span class="filter-multilang-tag">{mlang en}</span>Correct! This distorted vie…"
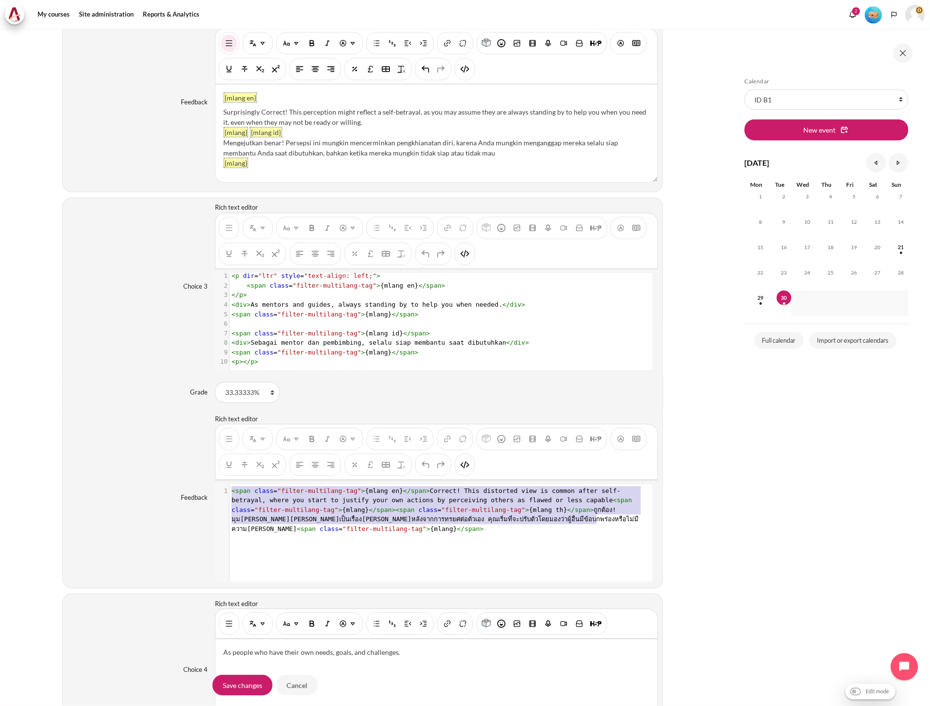
scroll to position [11, 0]
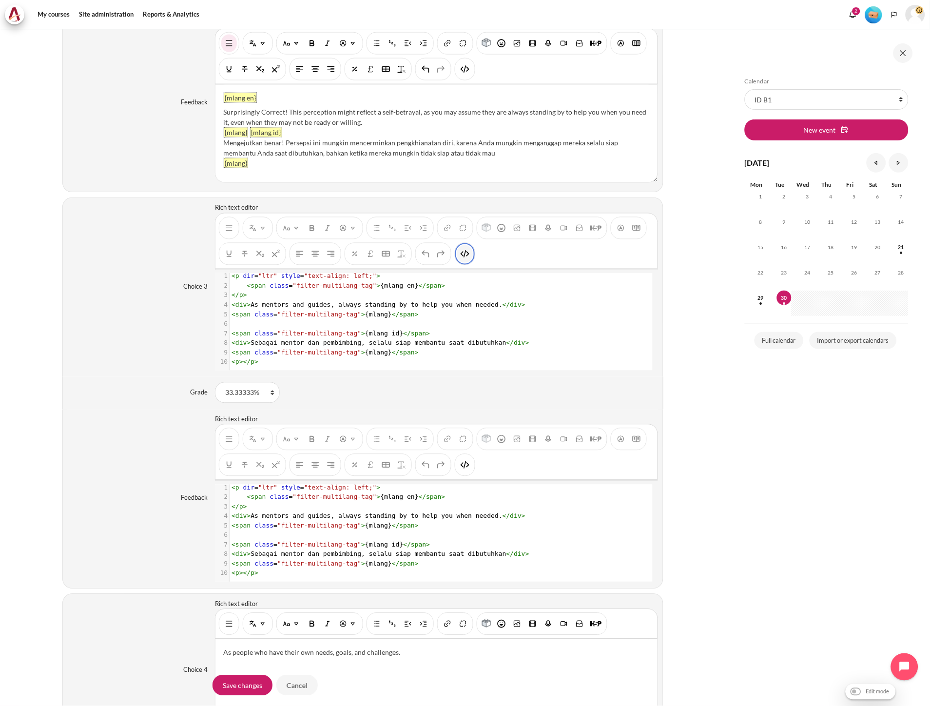
click at [465, 259] on img "HTML" at bounding box center [465, 254] width 10 height 10
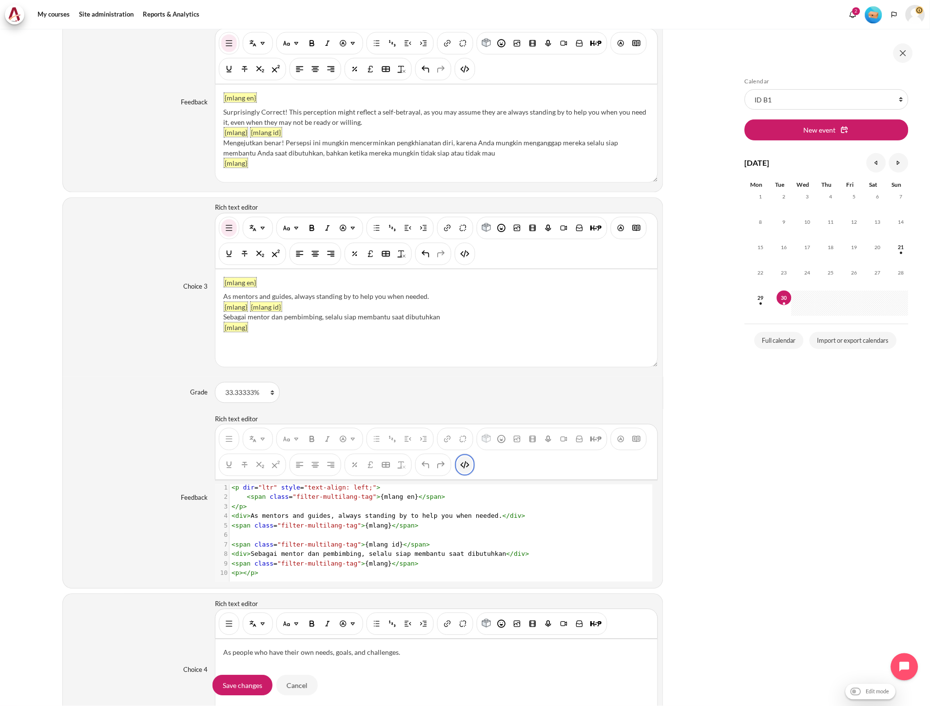
click at [470, 465] on button "HTML" at bounding box center [465, 465] width 16 height 18
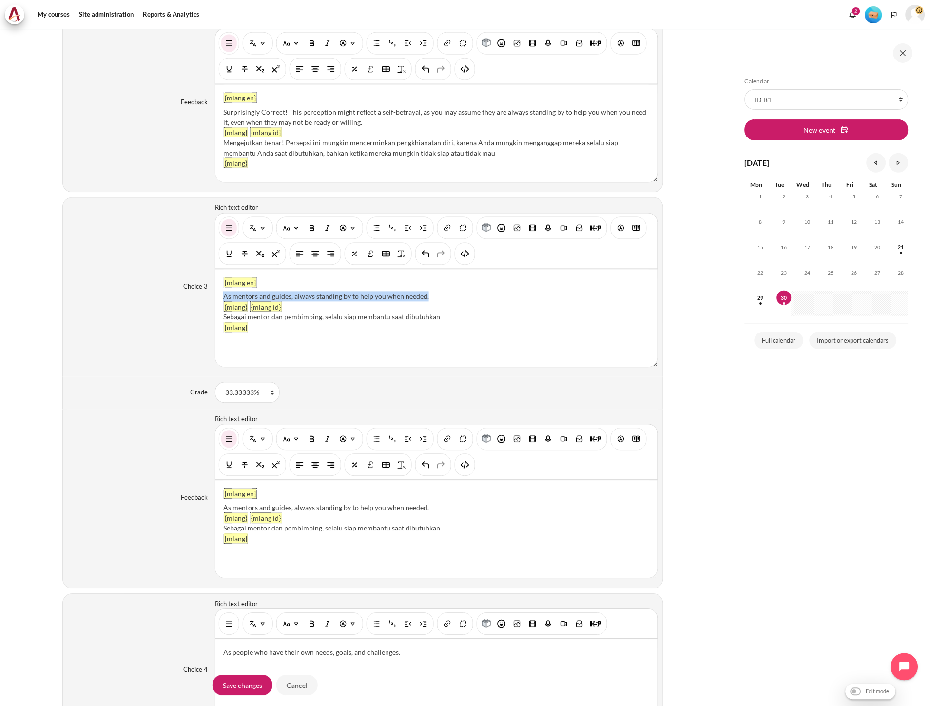
drag, startPoint x: 426, startPoint y: 299, endPoint x: 221, endPoint y: 298, distance: 204.7
click at [221, 298] on div "{mlang en} As mentors and guides, always standing by to help you when needed. {…" at bounding box center [436, 318] width 442 height 97
paste div "Content"
drag, startPoint x: 448, startPoint y: 320, endPoint x: 218, endPoint y: 320, distance: 230.6
click at [218, 320] on div "{mlang en} As lazy or incompetent individuals, causing work to stagnate. {mlang…" at bounding box center [436, 318] width 442 height 97
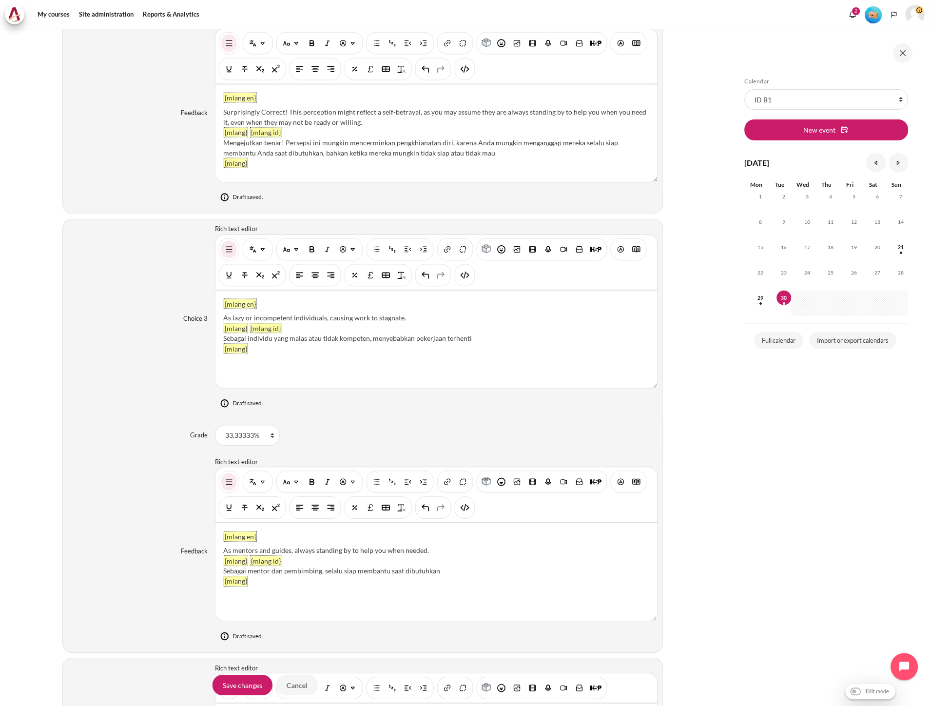
scroll to position [1462, 0]
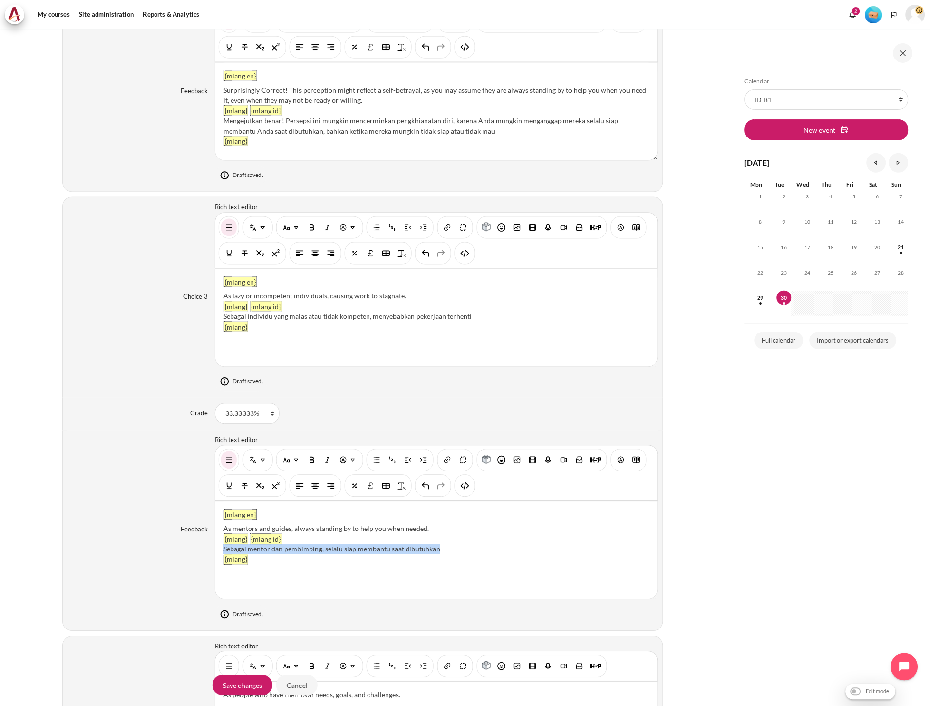
drag, startPoint x: 445, startPoint y: 553, endPoint x: 223, endPoint y: 547, distance: 222.4
click at [223, 547] on div "Sebagai mentor dan pembimbing, selalu siap membantu saat dibutuhkan" at bounding box center [436, 549] width 426 height 10
paste div "Content"
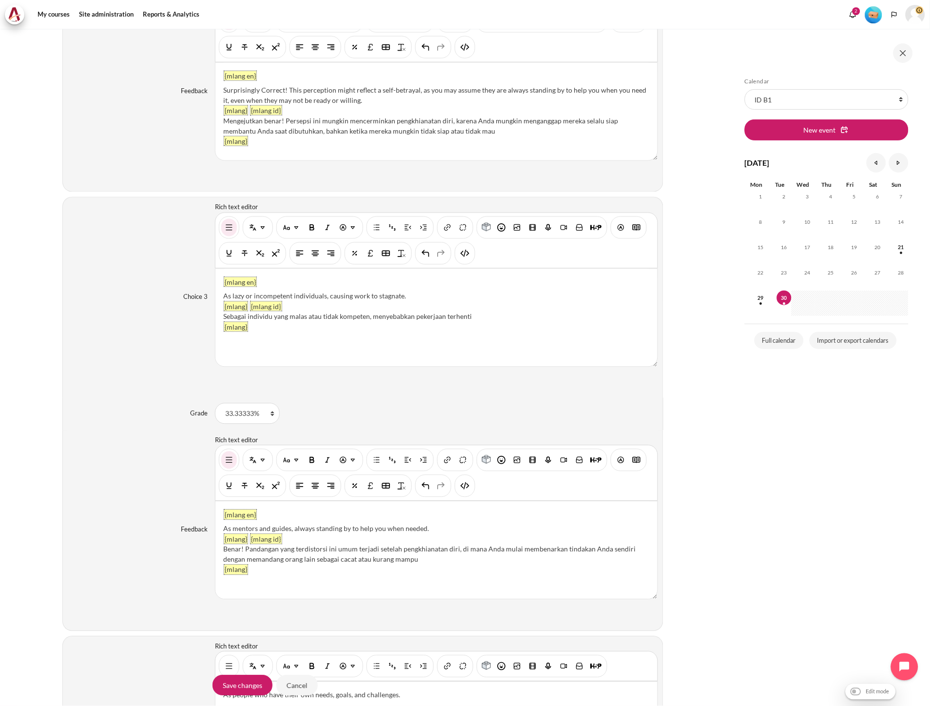
scroll to position [1419, 0]
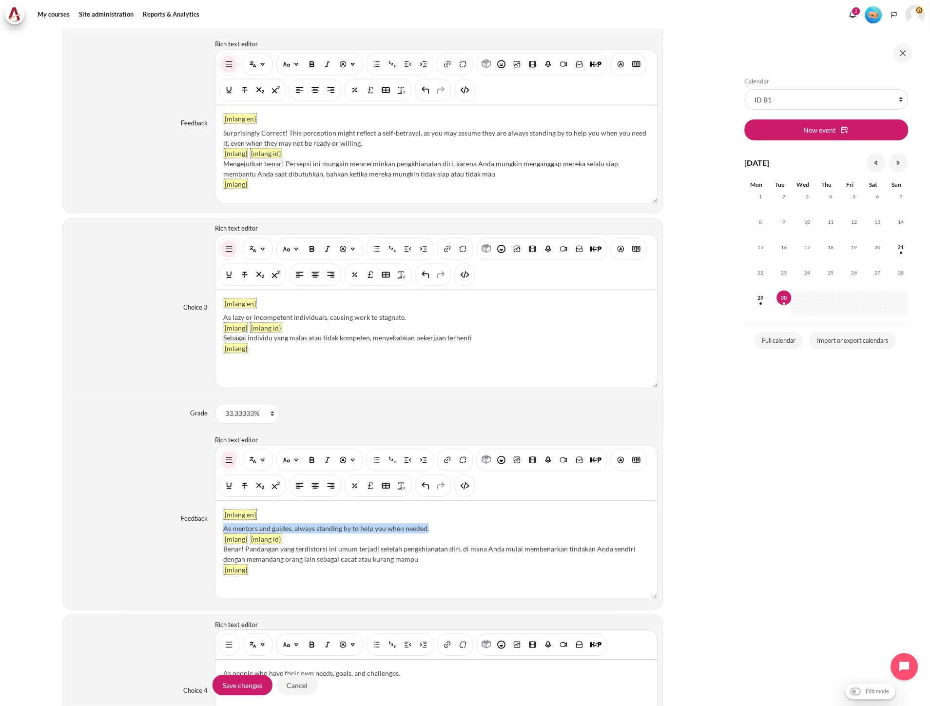
drag, startPoint x: 429, startPoint y: 531, endPoint x: 217, endPoint y: 529, distance: 212.0
click at [217, 529] on div "{mlang en} As mentors and guides, always standing by to help you when needed. {…" at bounding box center [436, 550] width 442 height 97
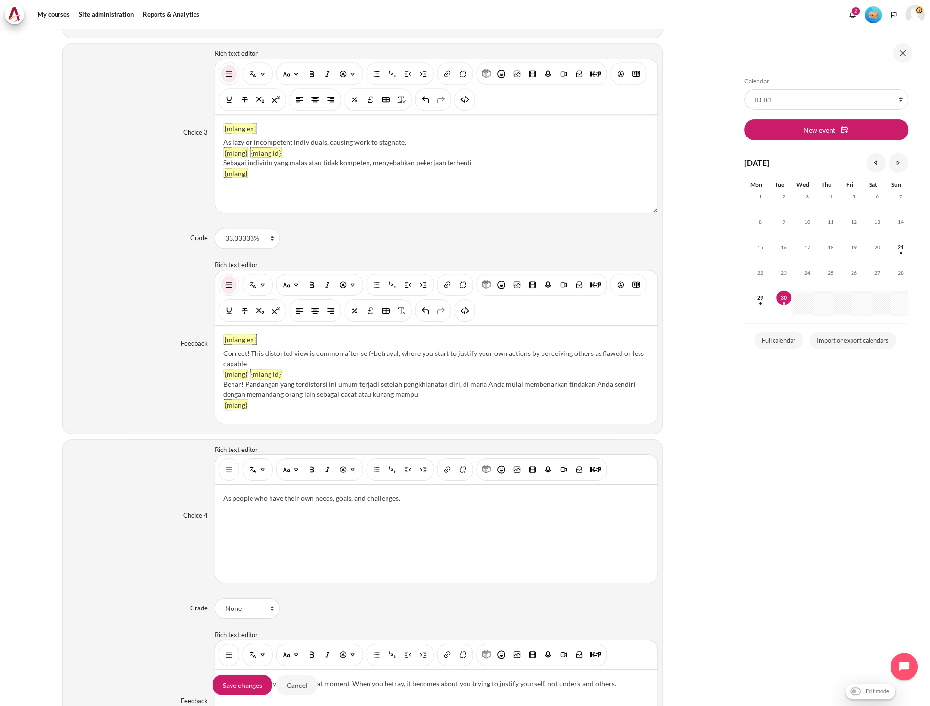
scroll to position [1528, 0]
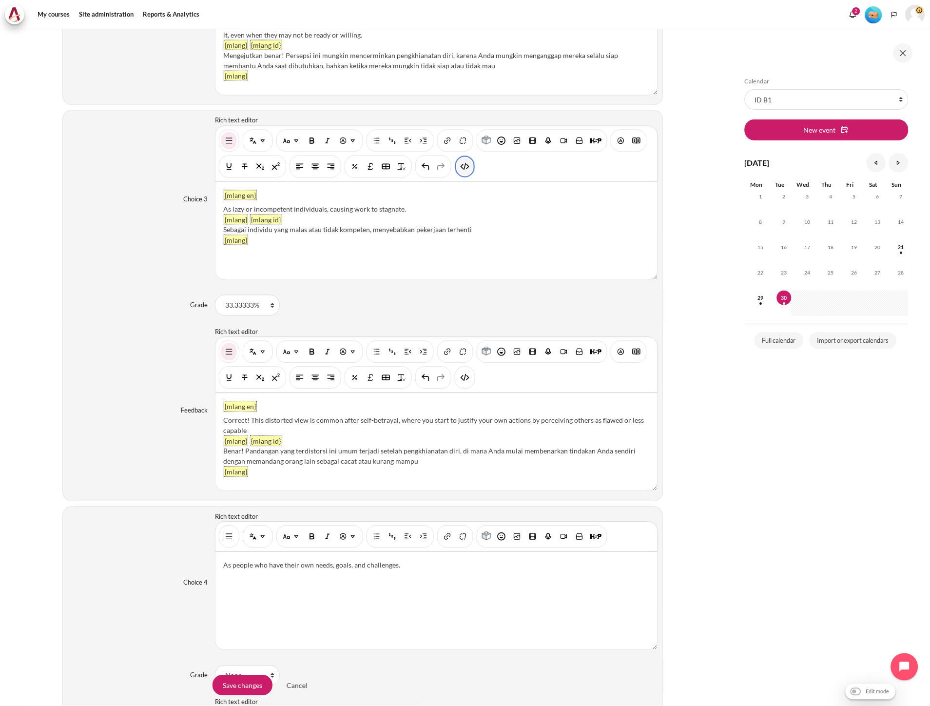
click at [471, 167] on button "HTML" at bounding box center [465, 167] width 16 height 18
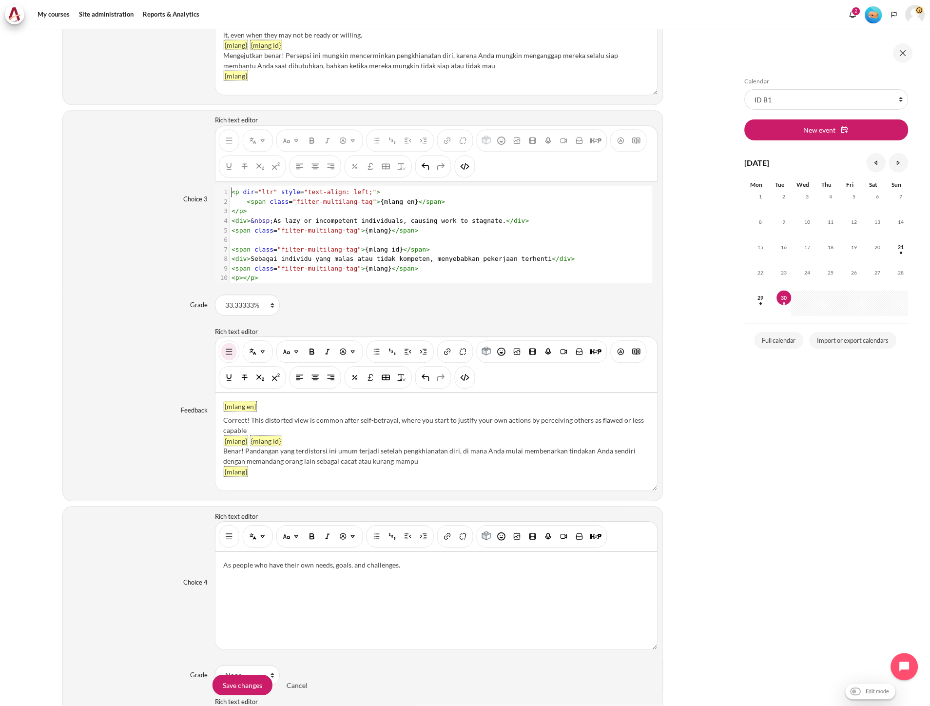
scroll to position [1, 0]
click at [433, 235] on pre "< span class = "filter-multilang-tag" > {mlang} </ span >" at bounding box center [436, 231] width 413 height 10
type textarea "<p dir="ltr" style="text-align: left;"> <span class="filter-multilang-tag">{mla…"
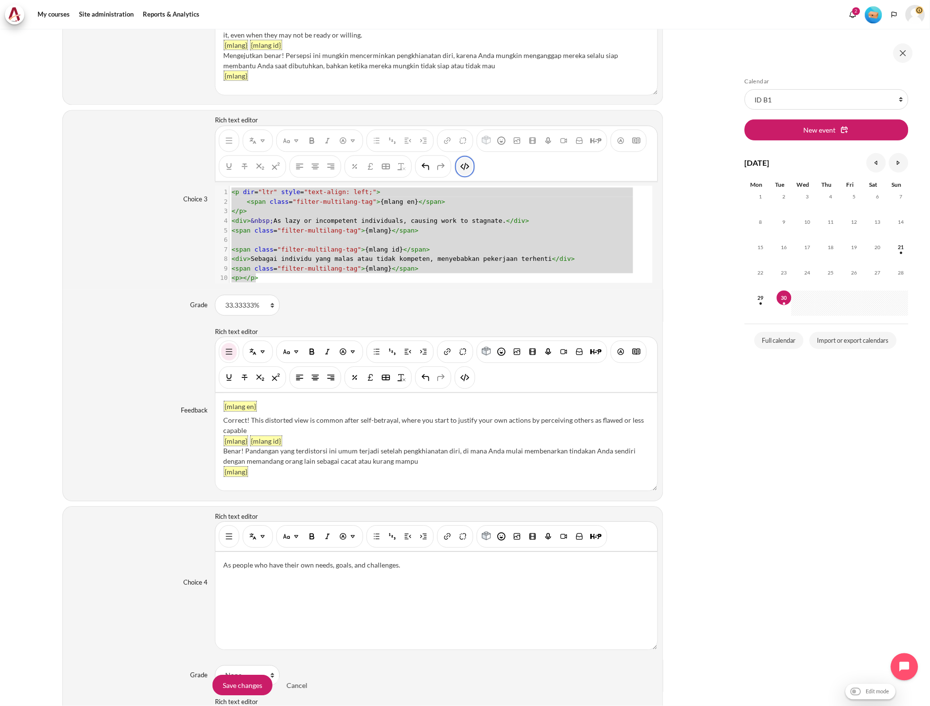
click at [464, 172] on img "HTML" at bounding box center [465, 167] width 10 height 10
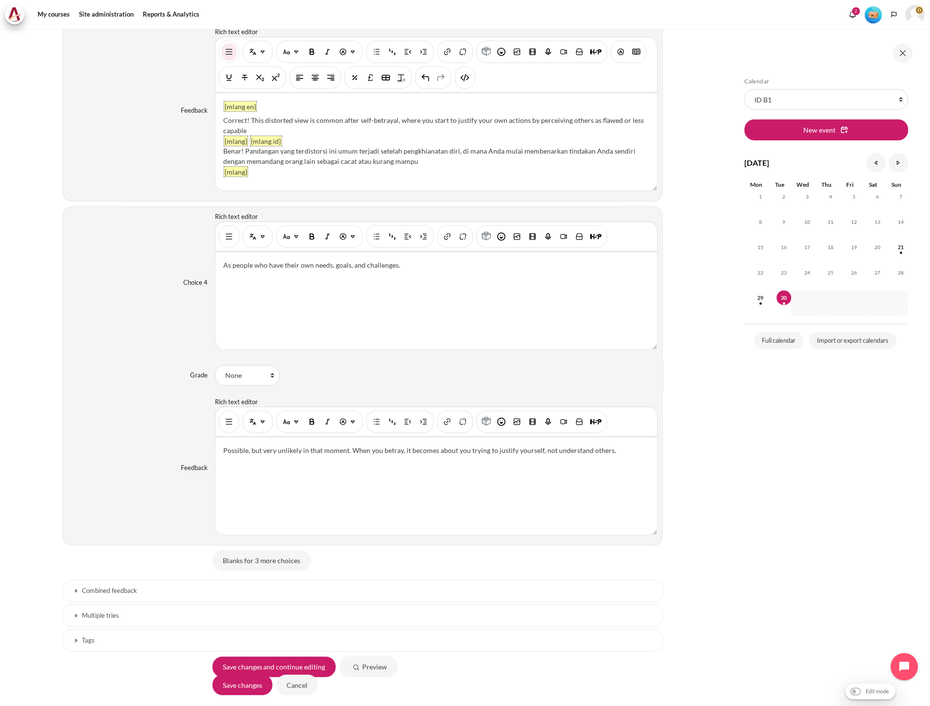
scroll to position [1853, 0]
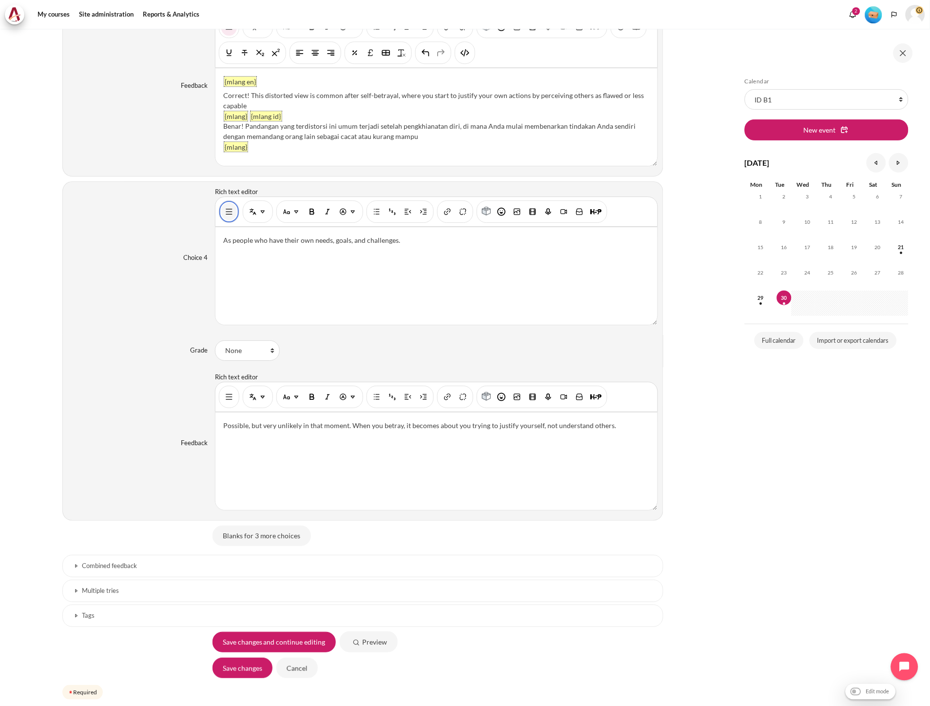
click at [224, 216] on img "Show/hide advanced buttons" at bounding box center [229, 212] width 10 height 10
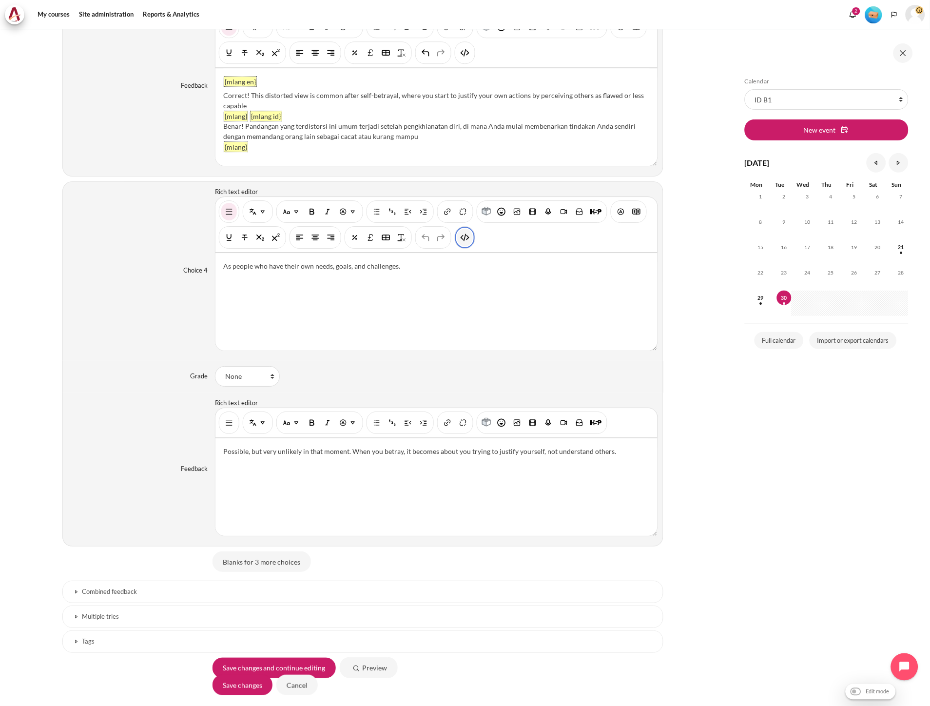
click at [470, 244] on button "HTML" at bounding box center [465, 238] width 16 height 18
click at [454, 300] on div "xxxxxxxxxx 1 1 < p dir = "ltr" style = "text-align: left;" > As people who have…" at bounding box center [441, 313] width 452 height 112
click at [457, 267] on span "< p dir = "ltr" style = "text-align: left;" > As people who have their own need…" at bounding box center [436, 263] width 408 height 7
type textarea "<p dir="ltr" style="text-align: left;">As people who have their own needs, goal…"
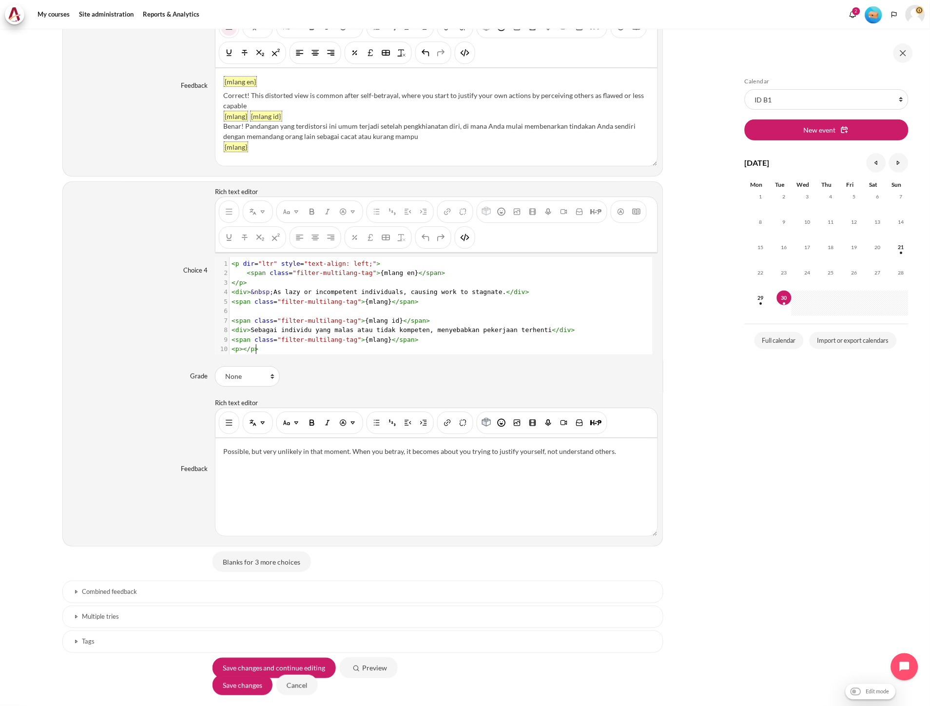
scroll to position [11, 0]
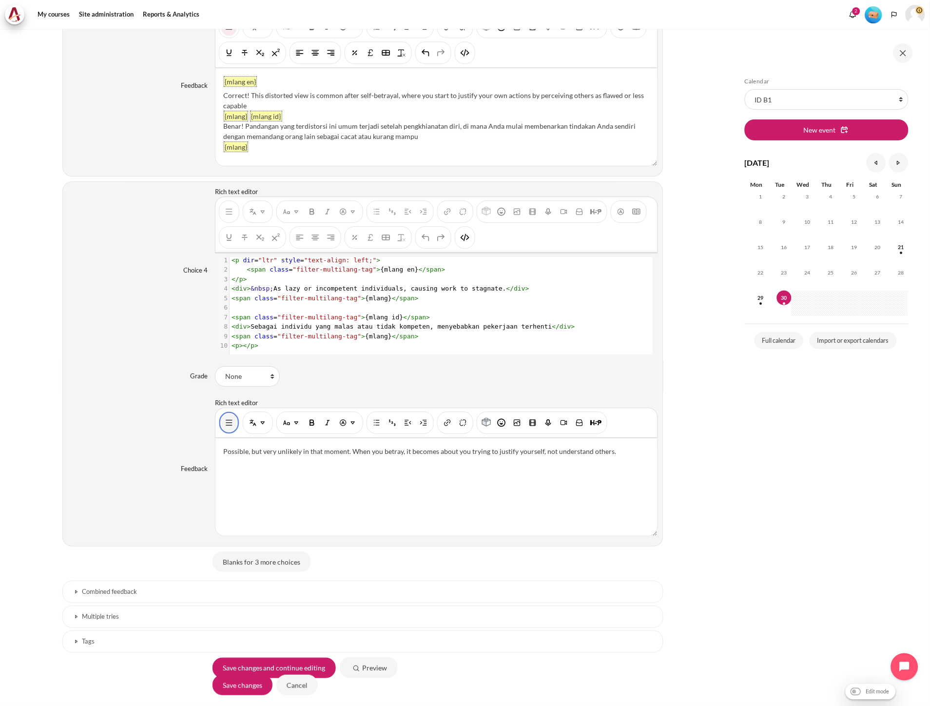
click at [223, 431] on button "Show/hide advanced buttons" at bounding box center [229, 423] width 16 height 18
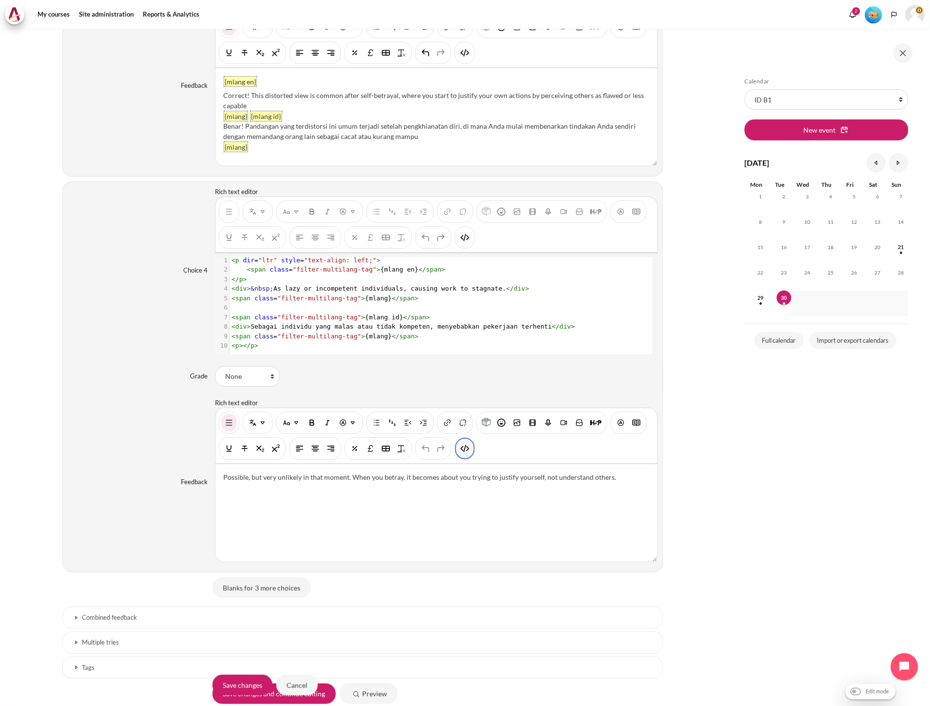
click at [470, 455] on button "HTML" at bounding box center [465, 449] width 16 height 18
click at [503, 487] on span ">" at bounding box center [505, 483] width 4 height 7
type textarea "<p dir="ltr" style="text-align: left;">Possible, but very unlikely in that mome…"
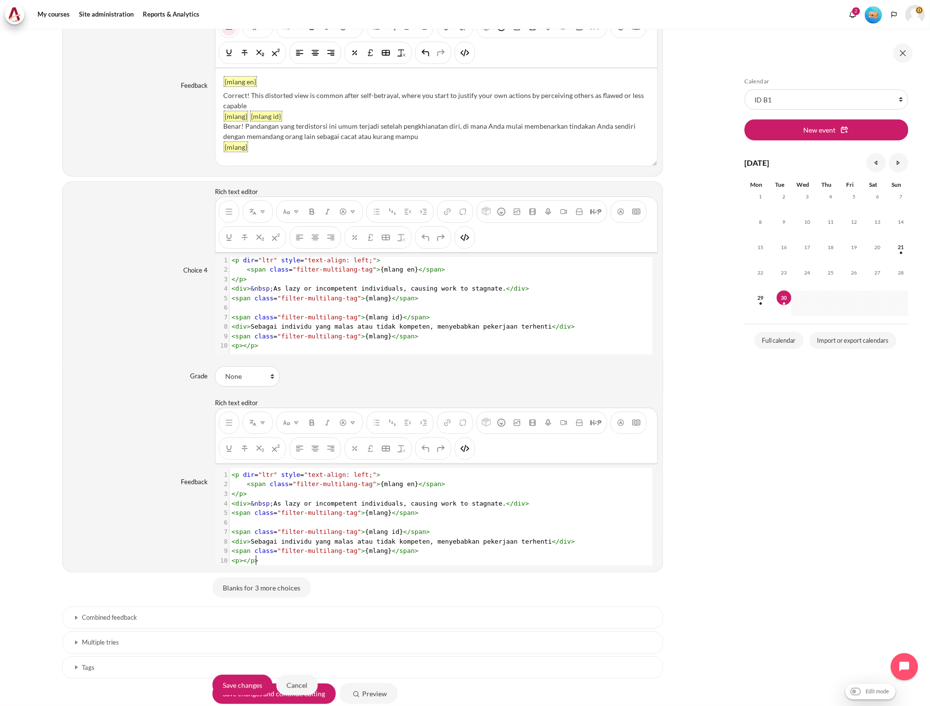
scroll to position [11, 0]
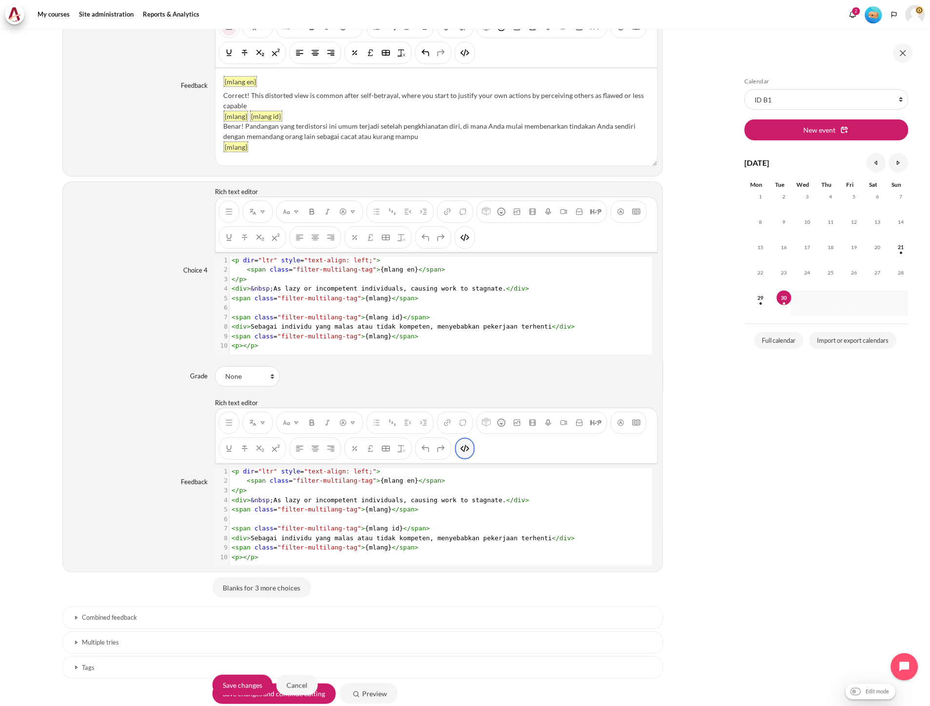
click at [464, 452] on img "HTML" at bounding box center [465, 449] width 10 height 10
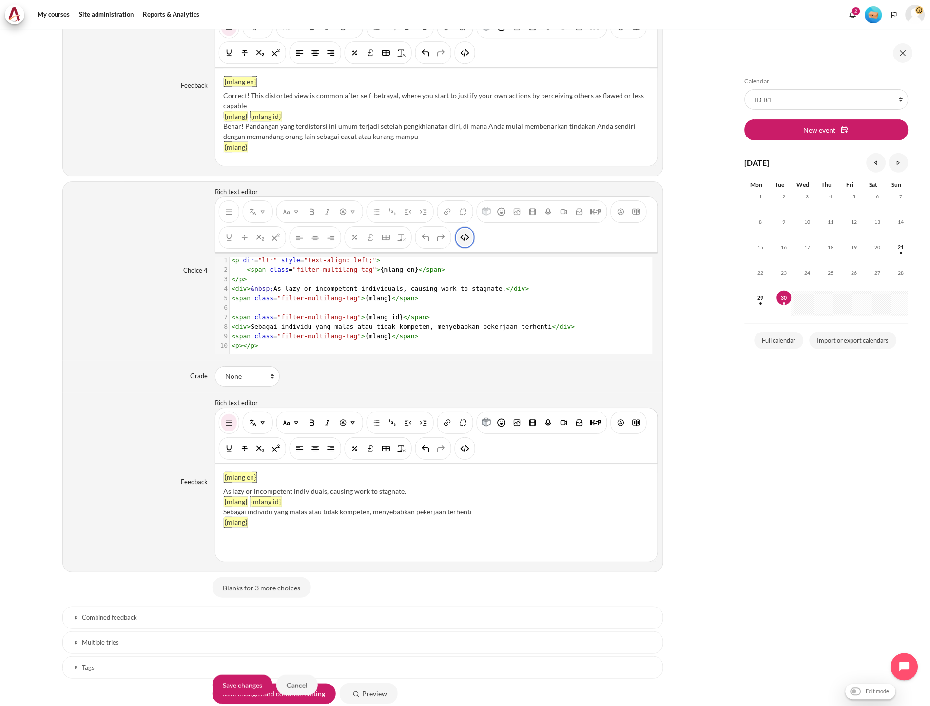
click at [465, 242] on img "HTML" at bounding box center [465, 238] width 10 height 10
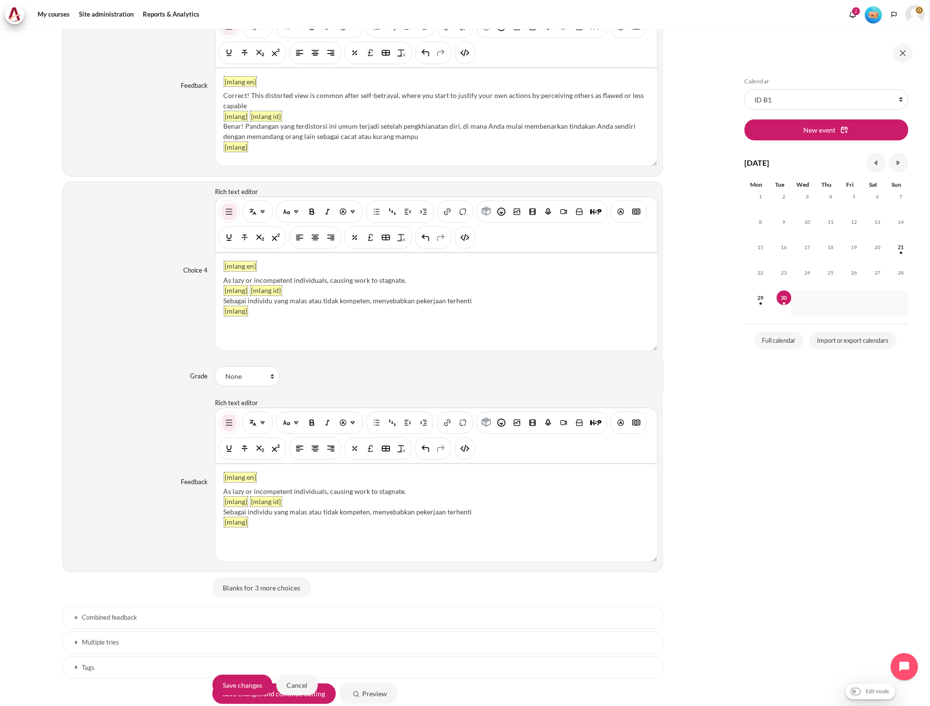
drag, startPoint x: 407, startPoint y: 284, endPoint x: 225, endPoint y: 279, distance: 182.9
click at [225, 279] on div "As lazy or incompetent individuals, causing work to stagnate." at bounding box center [436, 280] width 426 height 10
paste div "Content"
click at [224, 282] on div "as people who have their own needs, goals, and challenges. Add thai" at bounding box center [436, 280] width 426 height 10
drag, startPoint x: 484, startPoint y: 303, endPoint x: 222, endPoint y: 300, distance: 261.3
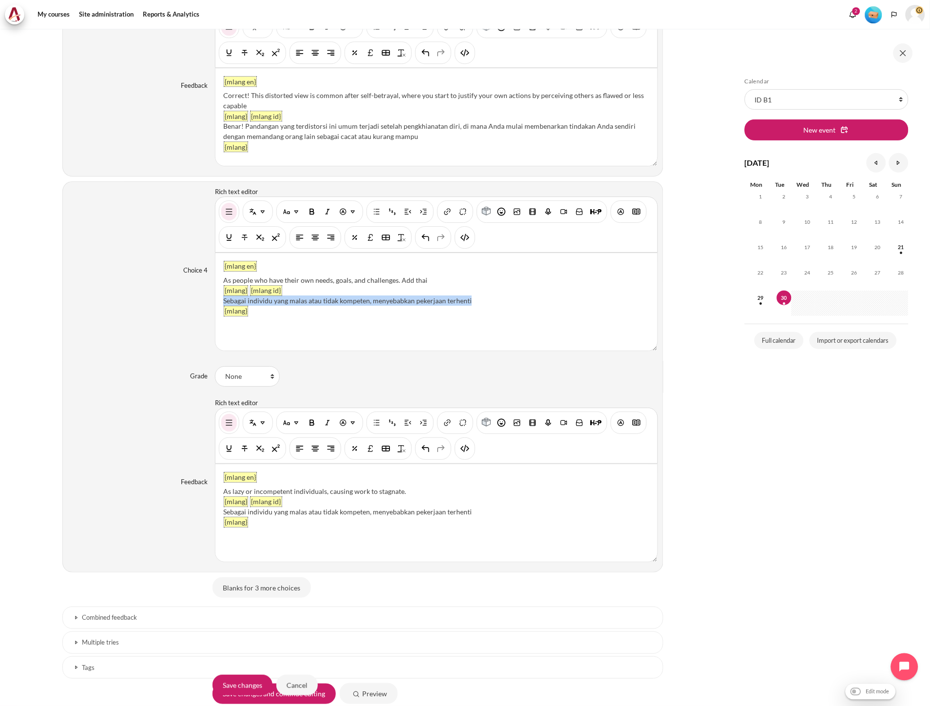
click at [223, 300] on div "Sebagai individu yang malas atau tidak kompeten, menyebabkan pekerjaan terhenti" at bounding box center [436, 300] width 426 height 10
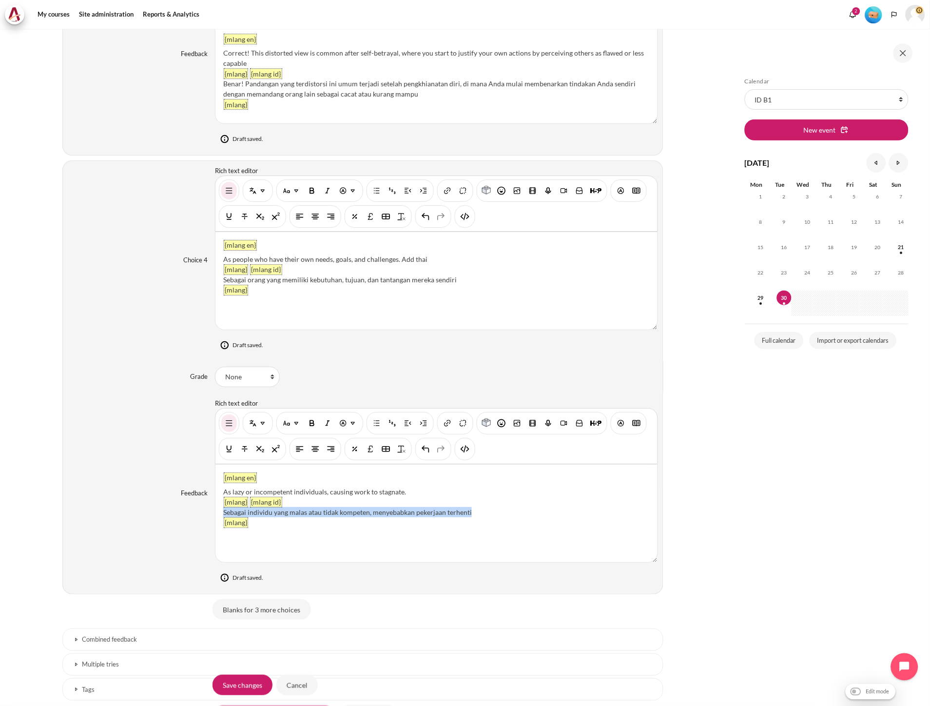
drag, startPoint x: 470, startPoint y: 511, endPoint x: 223, endPoint y: 517, distance: 247.7
click at [223, 517] on div "Sebagai individu yang malas atau tidak kompeten, menyebabkan pekerjaan terhenti" at bounding box center [436, 512] width 426 height 10
paste div "Content"
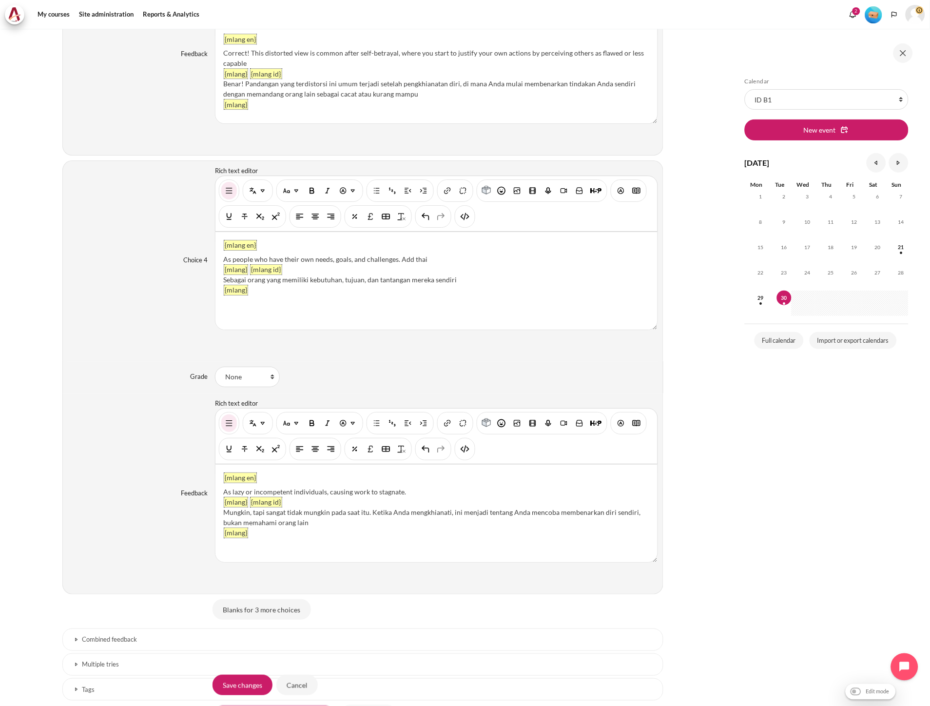
scroll to position [1853, 0]
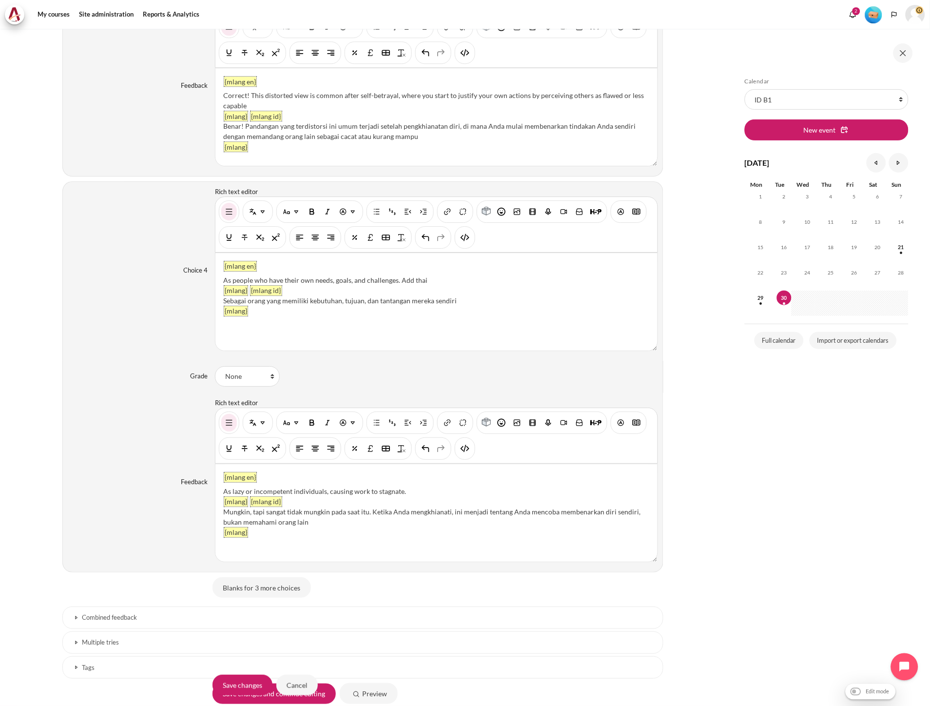
drag, startPoint x: 415, startPoint y: 493, endPoint x: 223, endPoint y: 490, distance: 191.6
click at [223, 490] on div "As lazy or incompetent individuals, causing work to stagnate." at bounding box center [436, 491] width 426 height 10
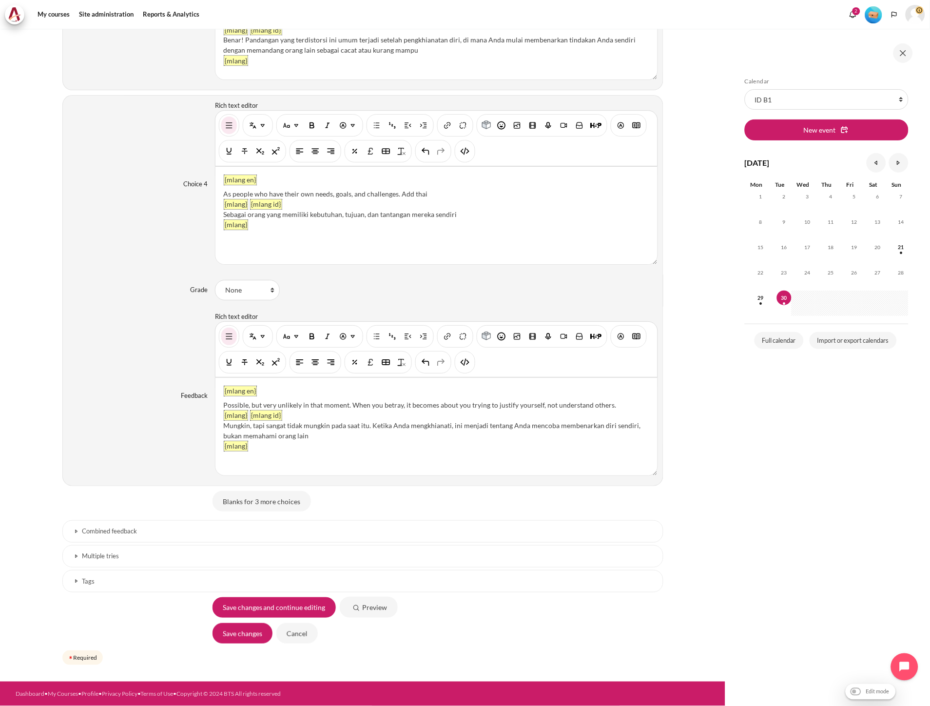
scroll to position [1943, 0]
click at [252, 633] on input "Save changes" at bounding box center [243, 633] width 60 height 20
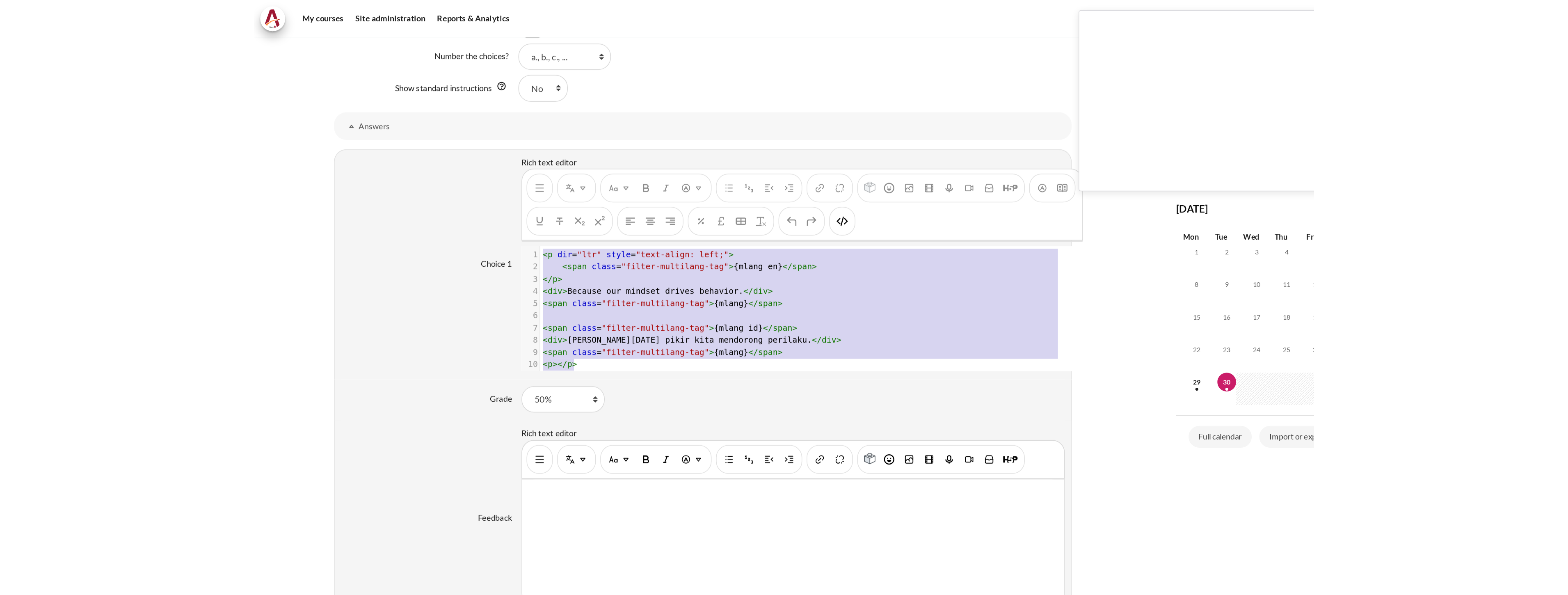
scroll to position [592, 0]
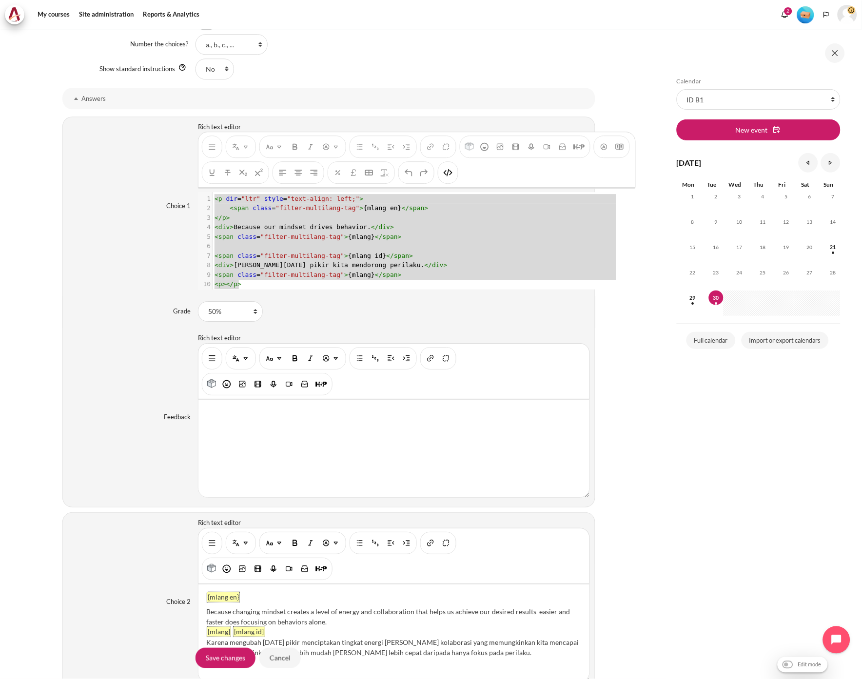
click at [680, 459] on div "Skip Calendar Calendar List of courses All courses ID B1 New event September 20…" at bounding box center [759, 361] width 174 height 567
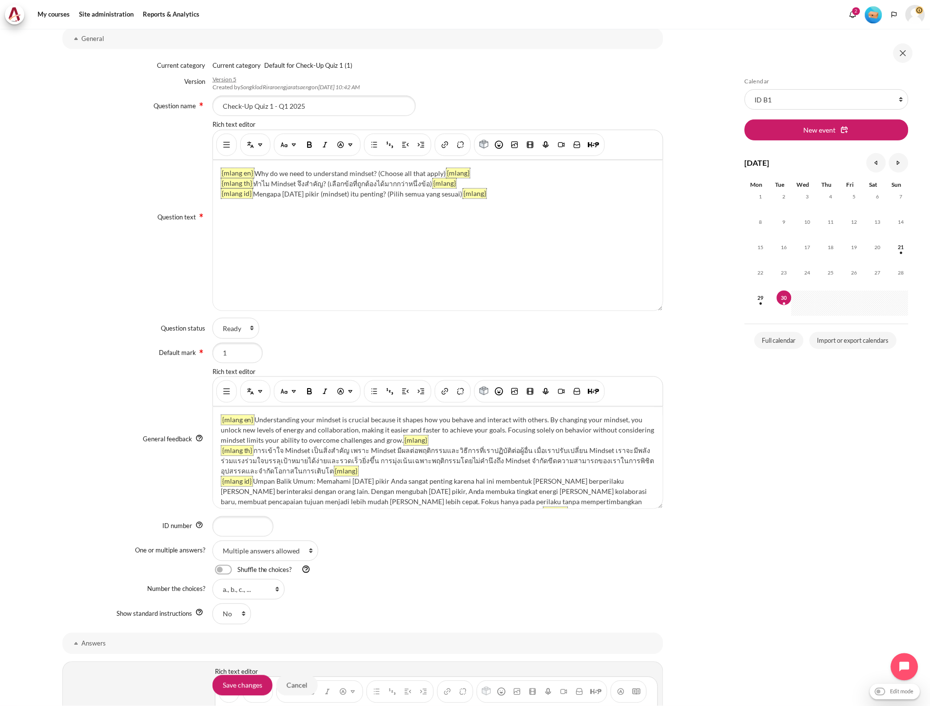
scroll to position [0, 0]
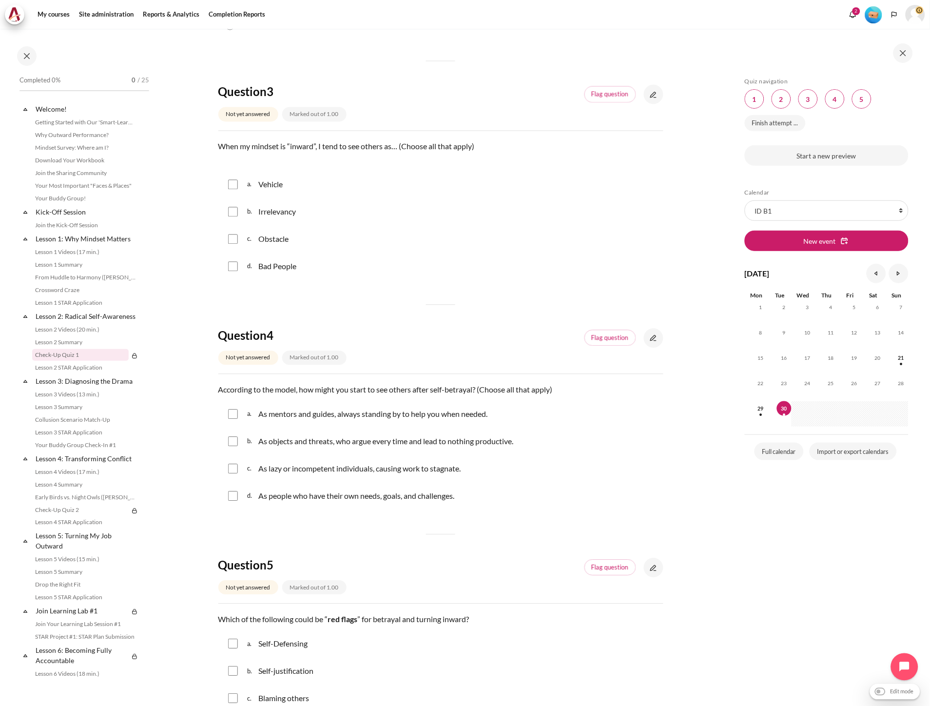
scroll to position [518, 0]
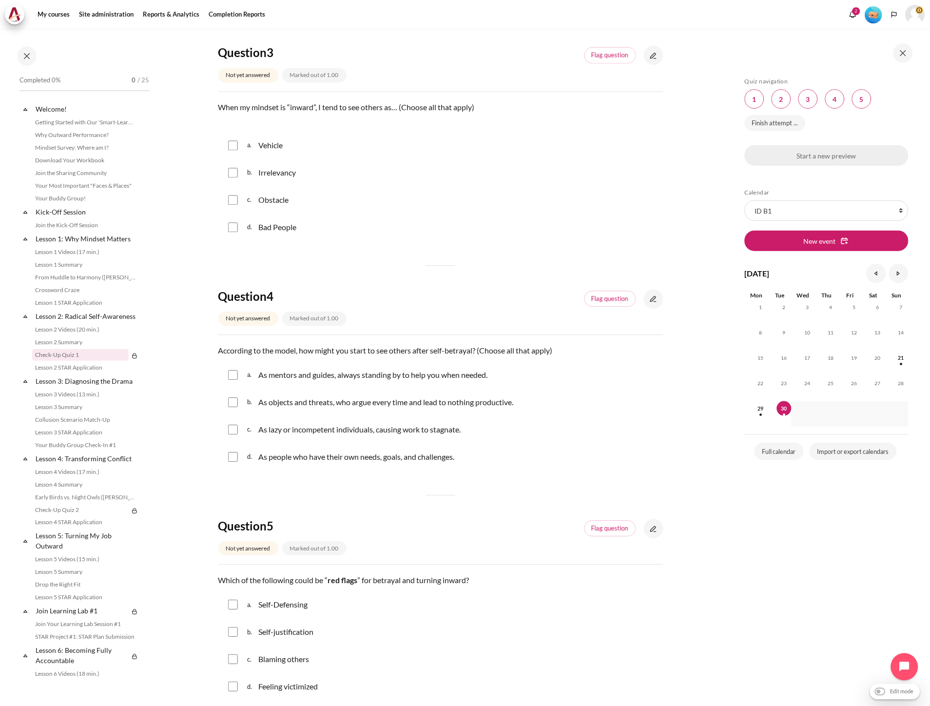
scroll to position [542, 0]
click at [891, 14] on polyline "Languages" at bounding box center [895, 15] width 8 height 8
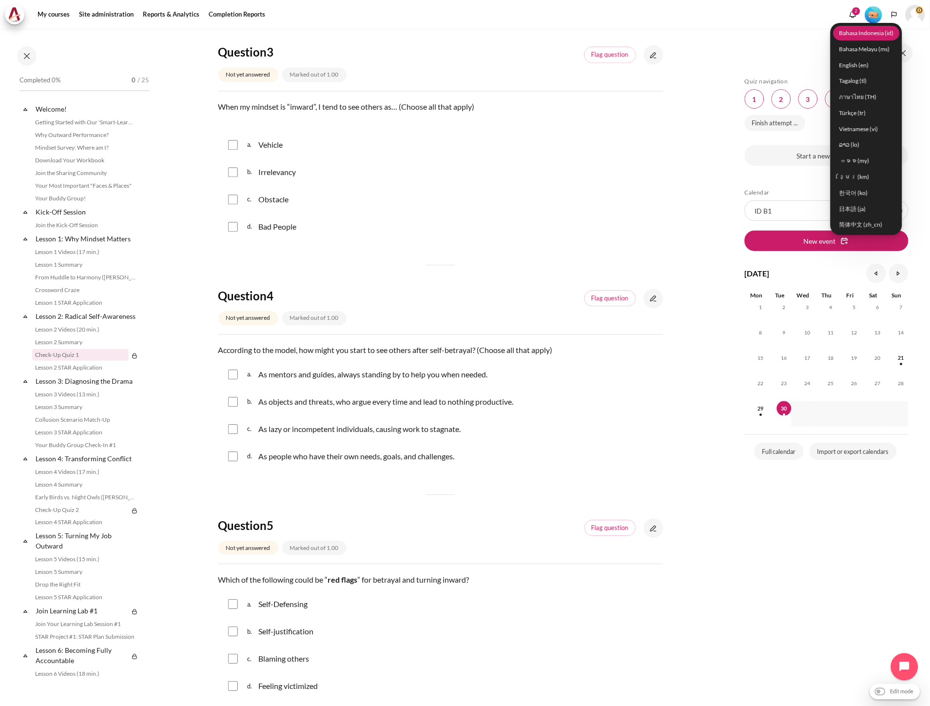
click at [881, 38] on link "Bahasa Indonesia ‎(id)‎" at bounding box center [867, 32] width 66 height 15
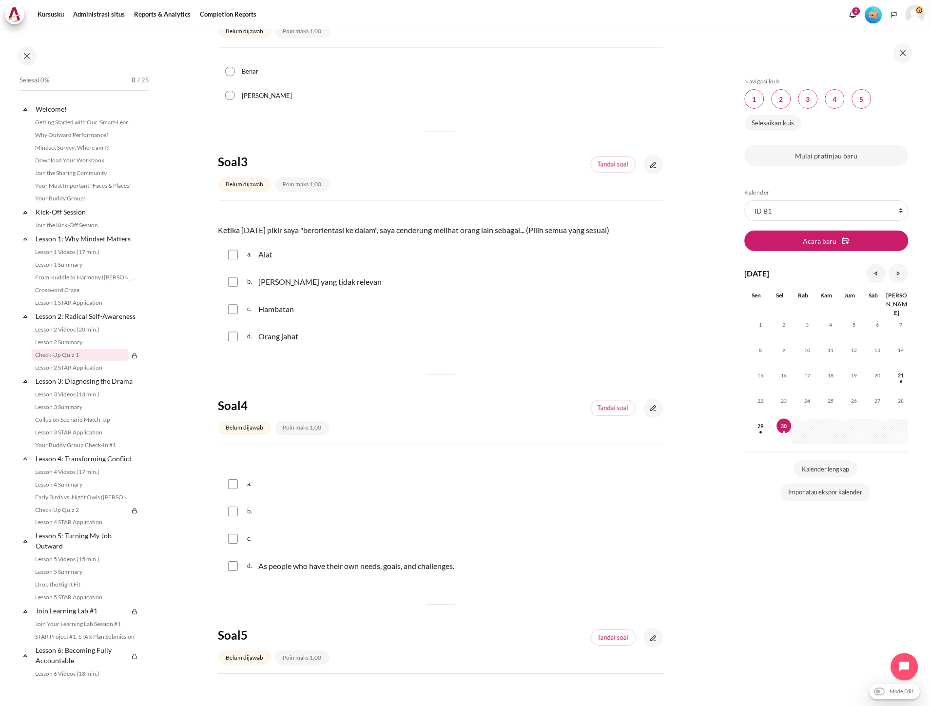
scroll to position [487, 0]
